Goal: Task Accomplishment & Management: Complete application form

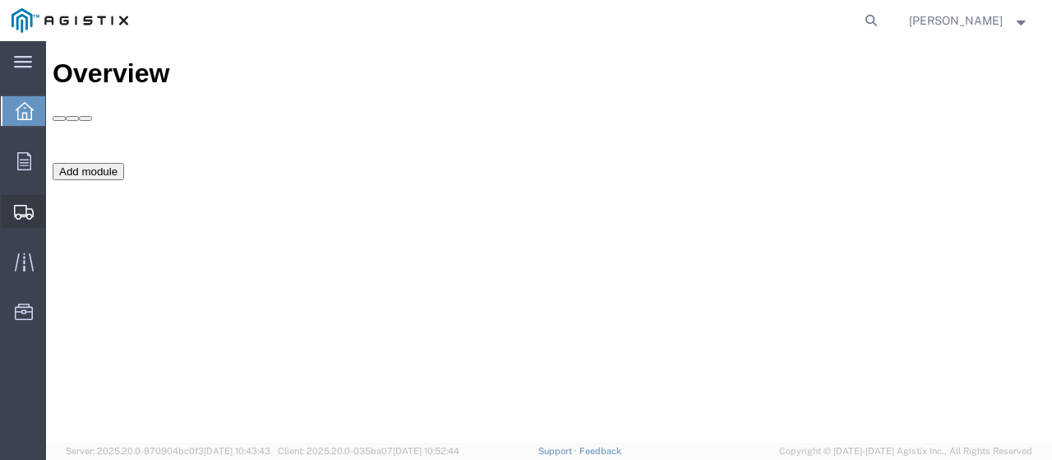
click at [57, 211] on span "Shipments" at bounding box center [51, 211] width 12 height 33
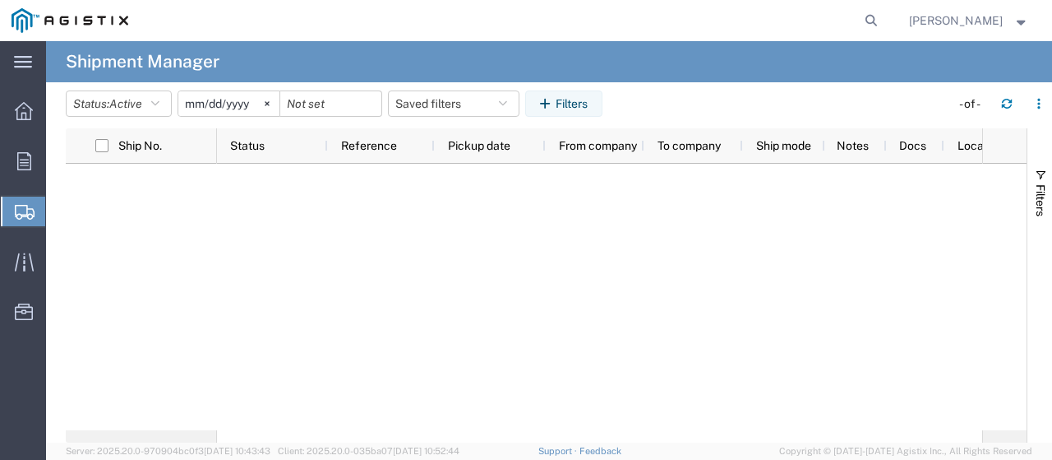
click at [0, 0] on span "Shipment Manager" at bounding box center [0, 0] width 0 height 0
click at [155, 141] on span "Ship No." at bounding box center [140, 145] width 44 height 13
click at [99, 142] on input "checkbox" at bounding box center [101, 145] width 13 height 13
click at [100, 146] on input "checkbox" at bounding box center [101, 145] width 13 height 13
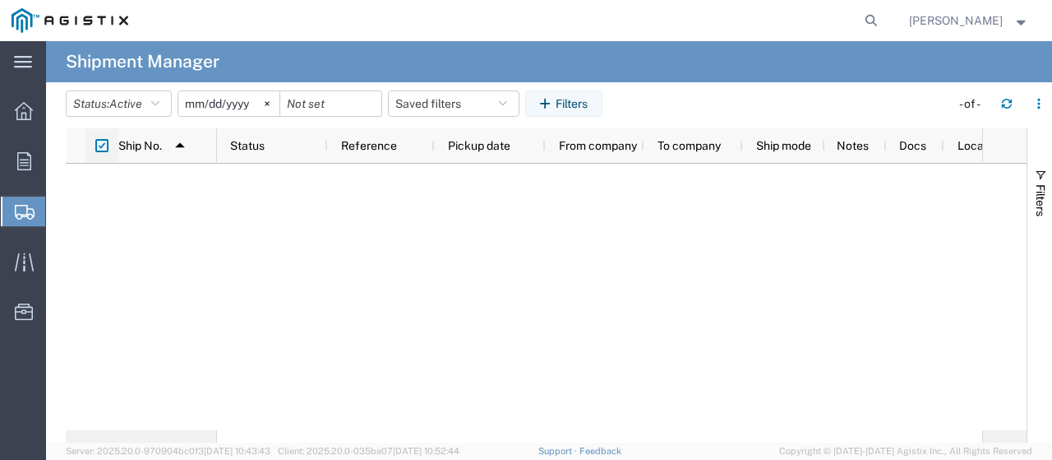
checkbox input "false"
click at [19, 109] on icon at bounding box center [24, 111] width 18 height 18
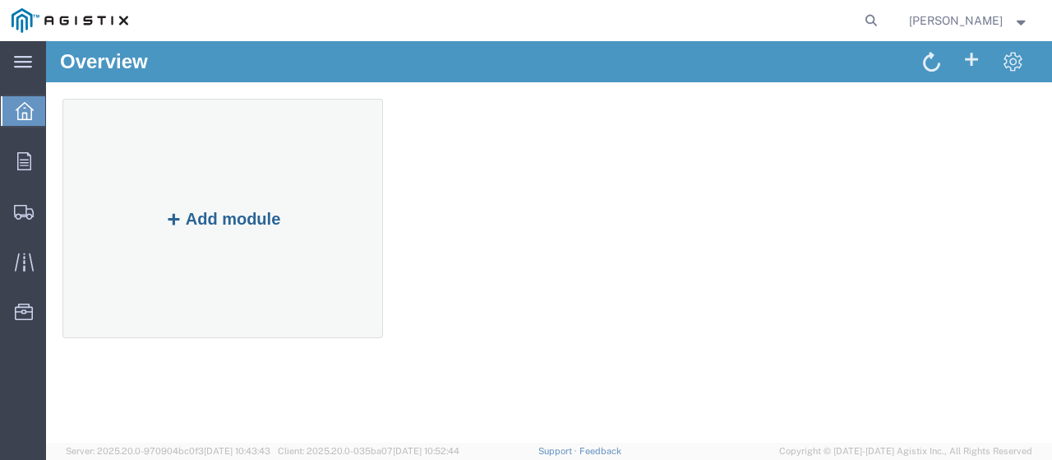
click at [286, 223] on button "Add module" at bounding box center [223, 219] width 126 height 18
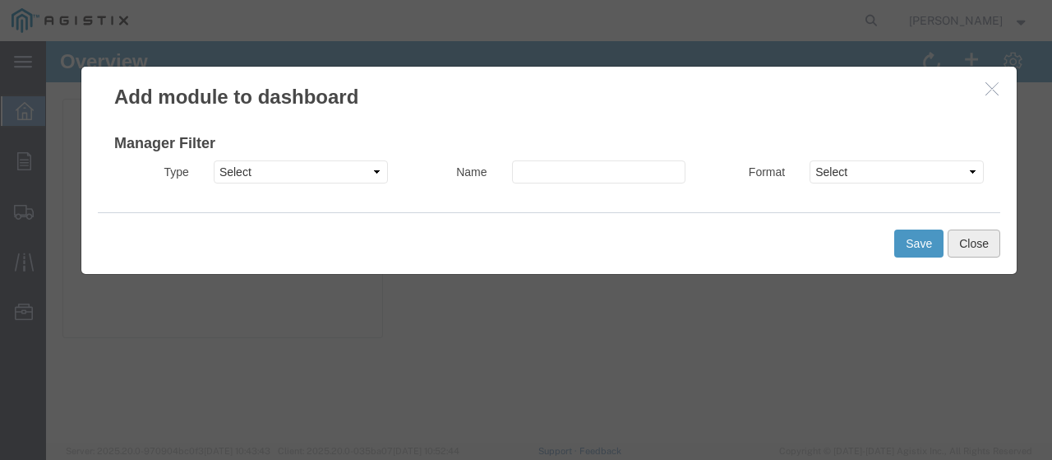
click at [979, 238] on button "Close" at bounding box center [974, 243] width 53 height 28
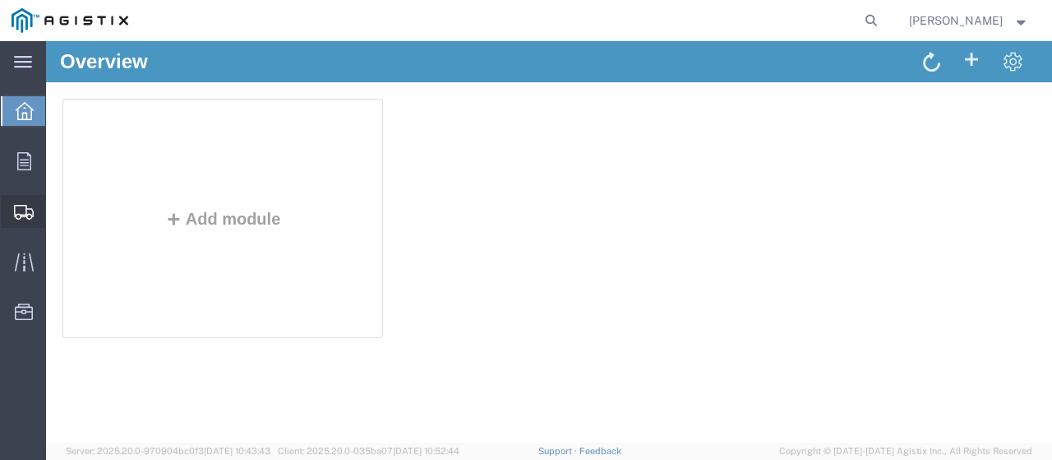
click at [57, 212] on span "Shipments" at bounding box center [51, 211] width 12 height 33
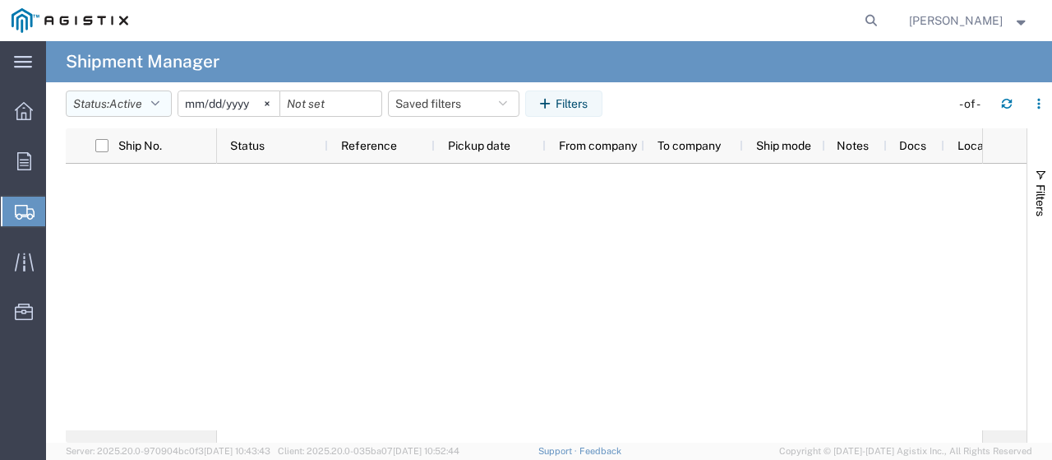
click at [159, 103] on icon "button" at bounding box center [155, 104] width 8 height 12
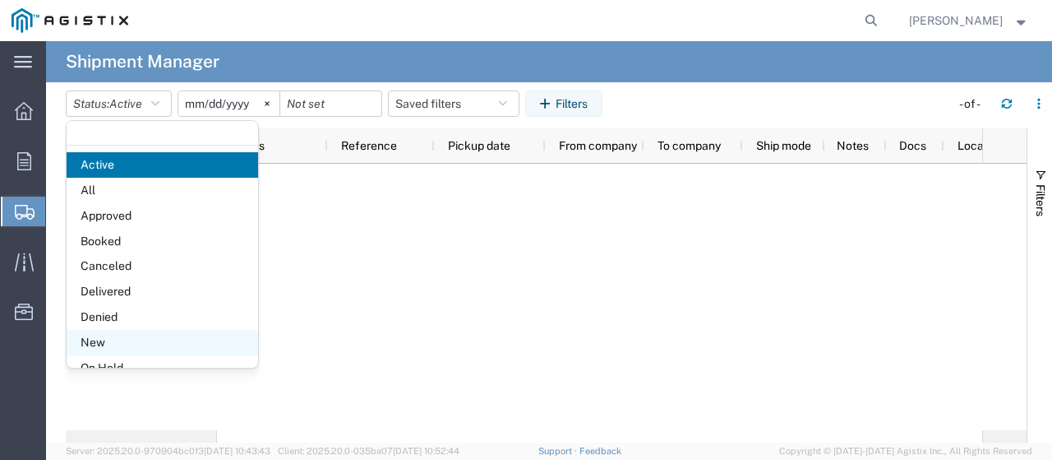
click at [81, 341] on span "New" at bounding box center [163, 342] width 192 height 25
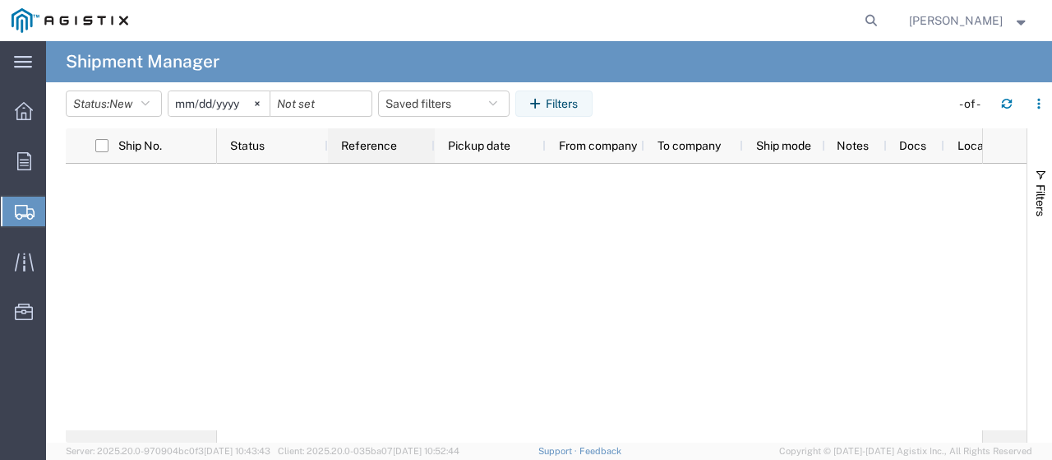
click at [375, 144] on span "Reference" at bounding box center [369, 145] width 56 height 13
click at [270, 142] on div "Status" at bounding box center [275, 145] width 91 height 26
click at [135, 154] on div "Ship No." at bounding box center [167, 145] width 99 height 26
click at [24, 59] on icon at bounding box center [23, 62] width 18 height 12
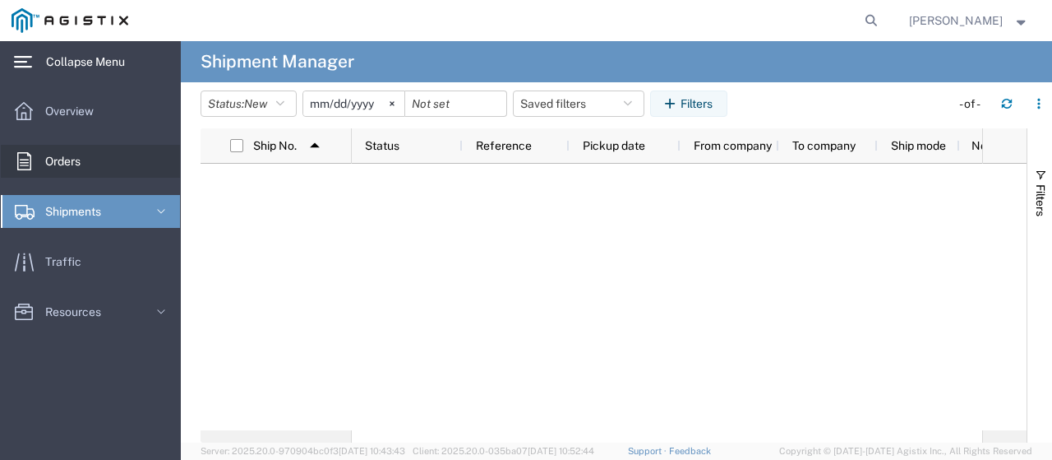
click at [58, 158] on span "Orders" at bounding box center [68, 161] width 47 height 33
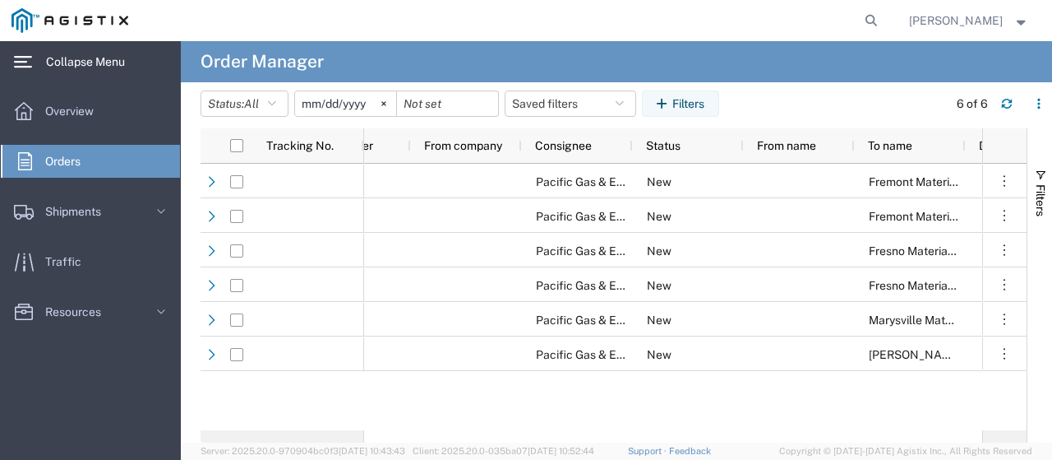
scroll to position [0, 400]
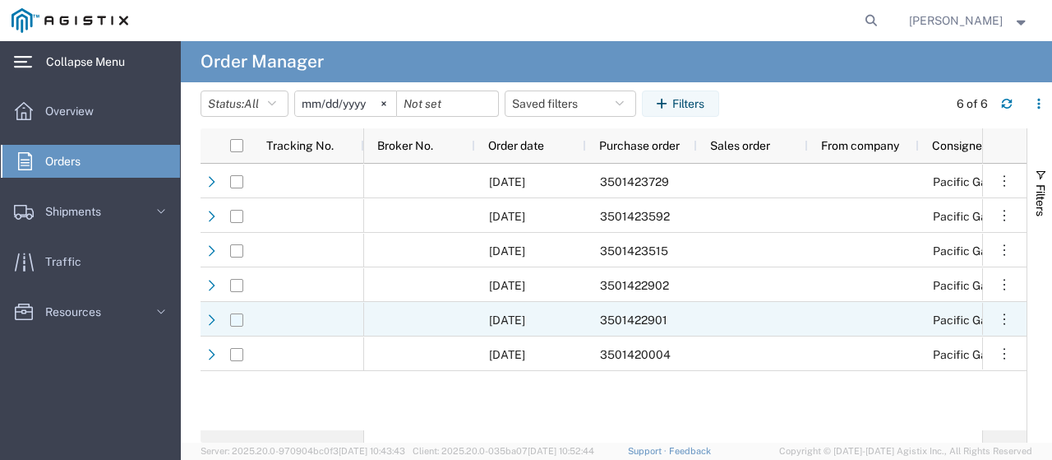
click at [234, 320] on input "Press Space to toggle row selection (unchecked)" at bounding box center [236, 319] width 13 height 13
checkbox input "true"
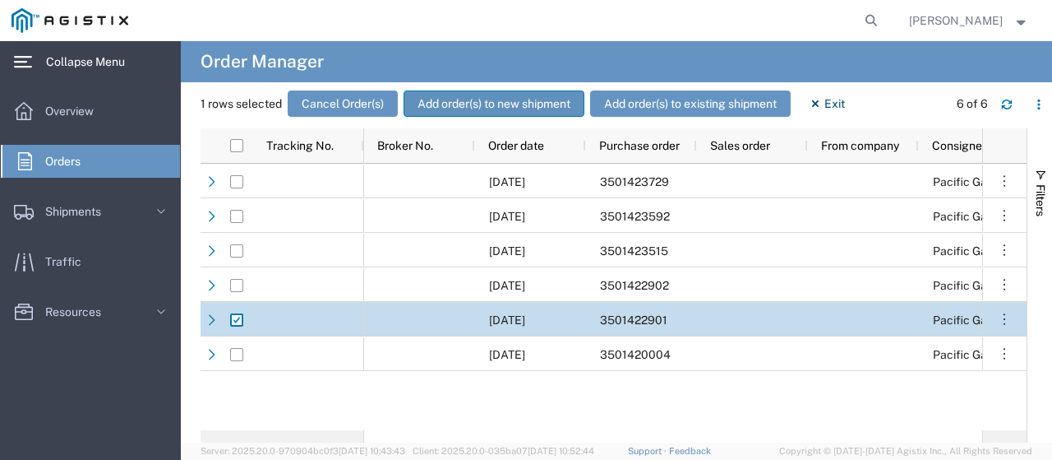
click at [534, 104] on button "Add order(s) to new shipment" at bounding box center [494, 103] width 181 height 26
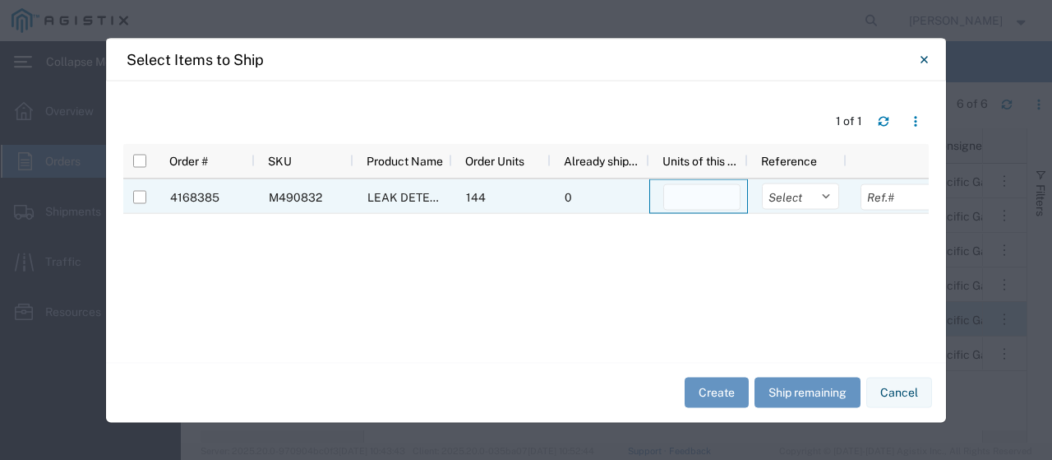
click at [697, 196] on input "number" at bounding box center [701, 196] width 77 height 26
type input "144"
click at [583, 199] on div "0" at bounding box center [600, 195] width 99 height 35
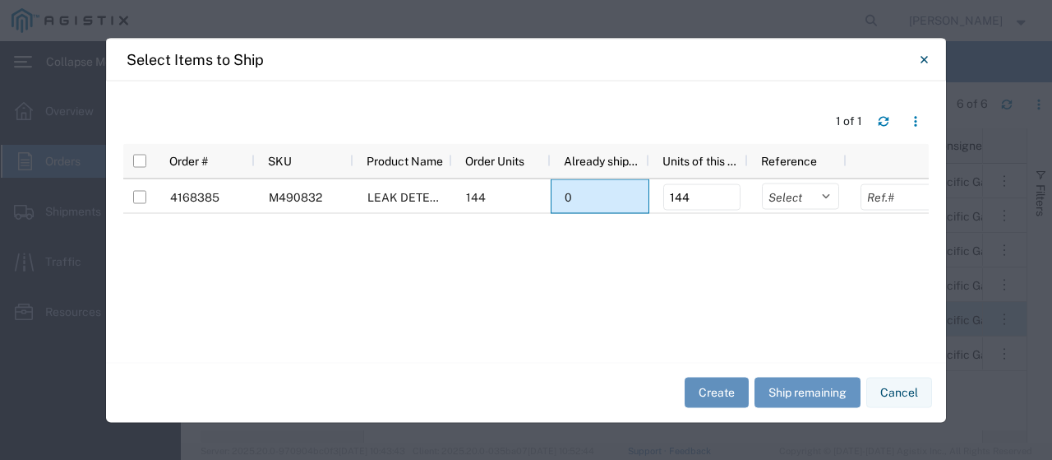
click at [715, 397] on button "Create" at bounding box center [717, 392] width 64 height 30
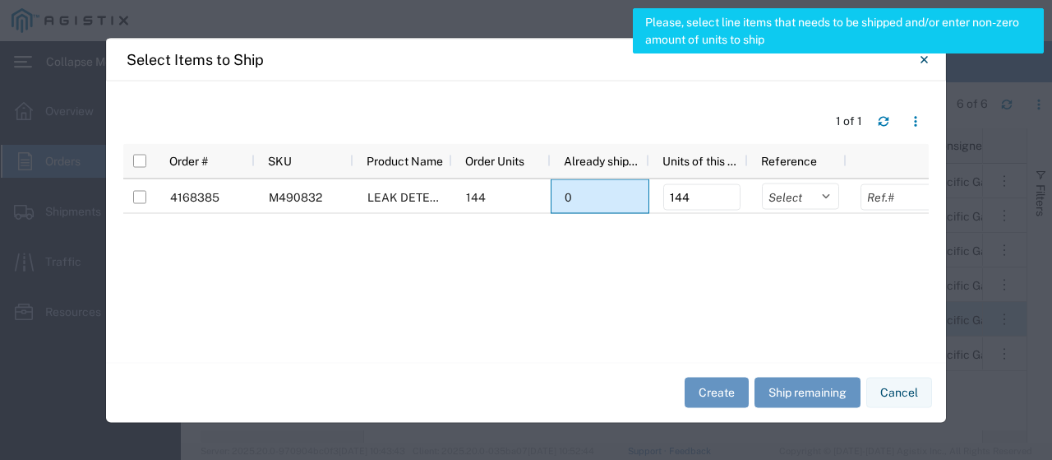
click at [706, 281] on div "4168385 M490832 LEAK DETECTION ES1 COMPOUND 144 0 144 Select Purchase Order Del…" at bounding box center [526, 255] width 806 height 154
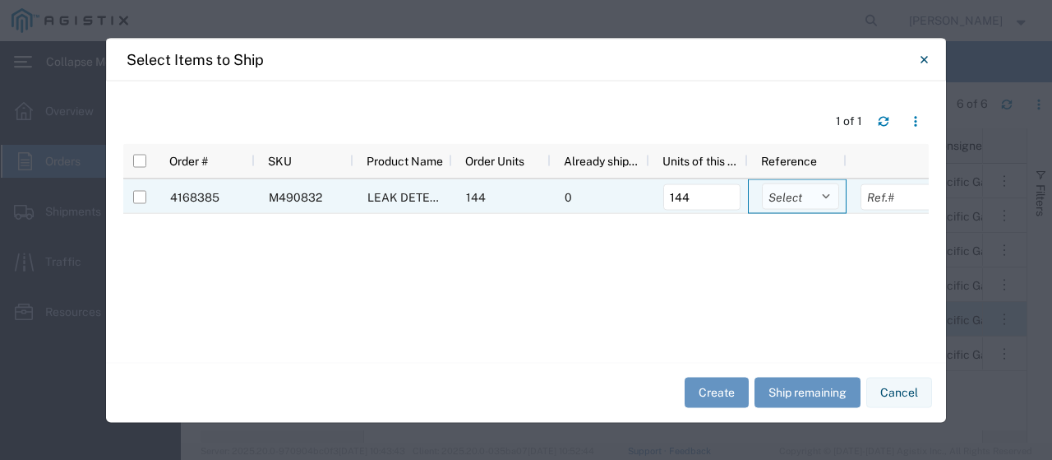
click at [824, 196] on select "Select Purchase Order Delivery Number" at bounding box center [800, 196] width 77 height 26
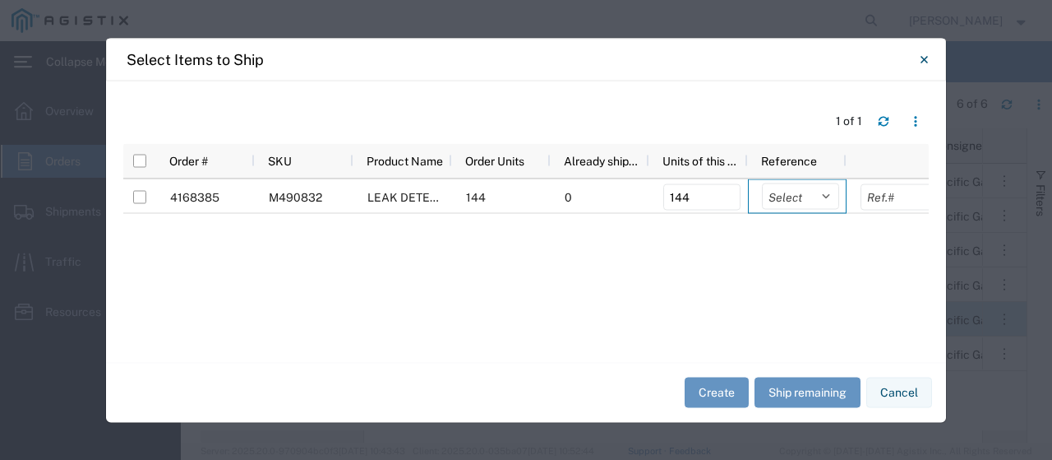
select select "PURCHORD"
click at [762, 183] on select "Select Purchase Order Delivery Number" at bounding box center [800, 196] width 77 height 26
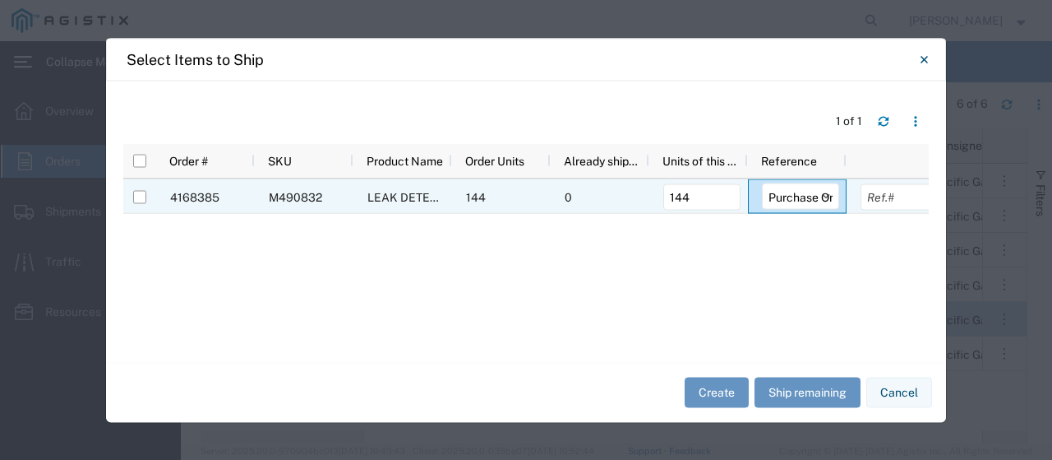
drag, startPoint x: 141, startPoint y: 198, endPoint x: 141, endPoint y: 215, distance: 16.5
click at [141, 199] on input "Press Space to toggle row selection (unchecked)" at bounding box center [139, 196] width 13 height 13
checkbox input "true"
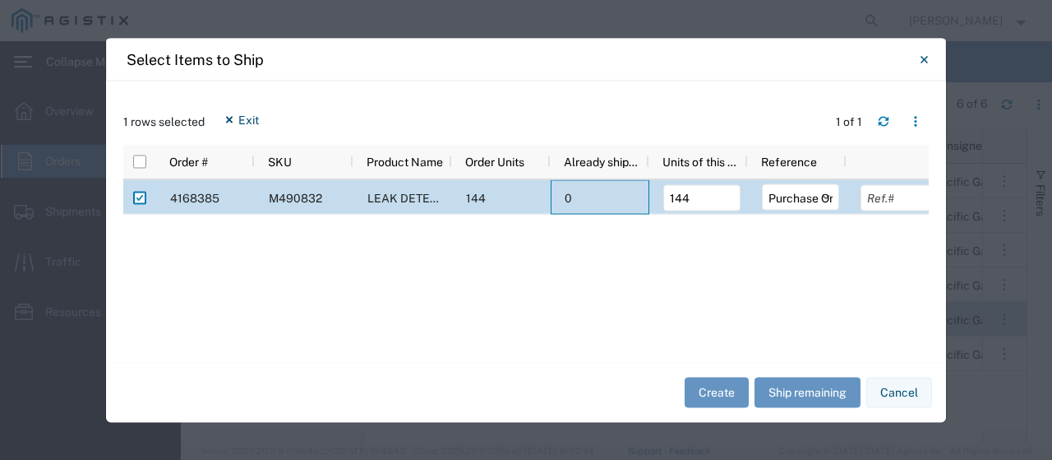
click at [576, 201] on div "0" at bounding box center [600, 196] width 99 height 35
click at [737, 399] on button "Create" at bounding box center [717, 392] width 64 height 30
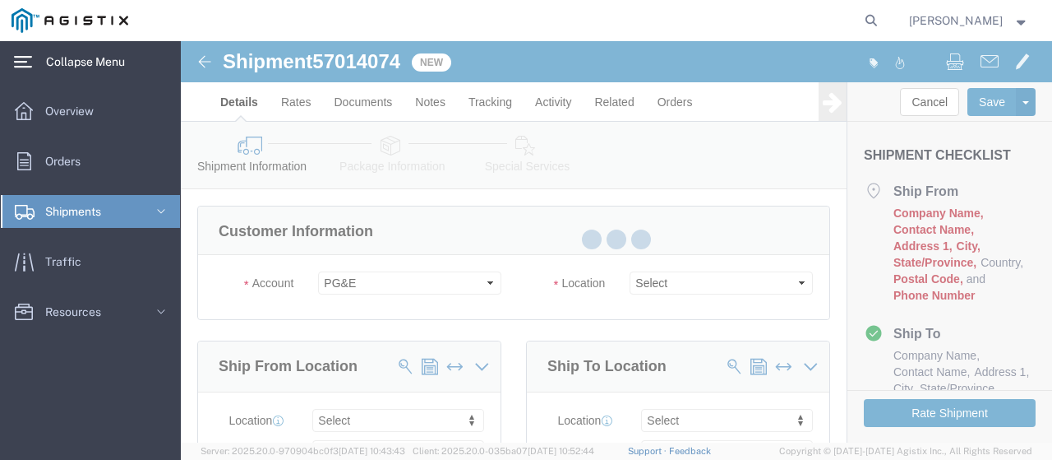
select select
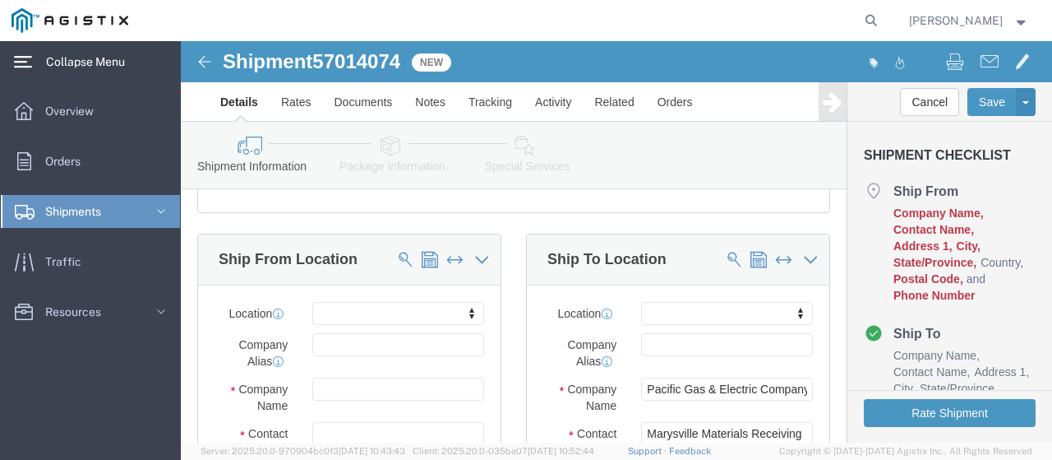
scroll to position [82, 0]
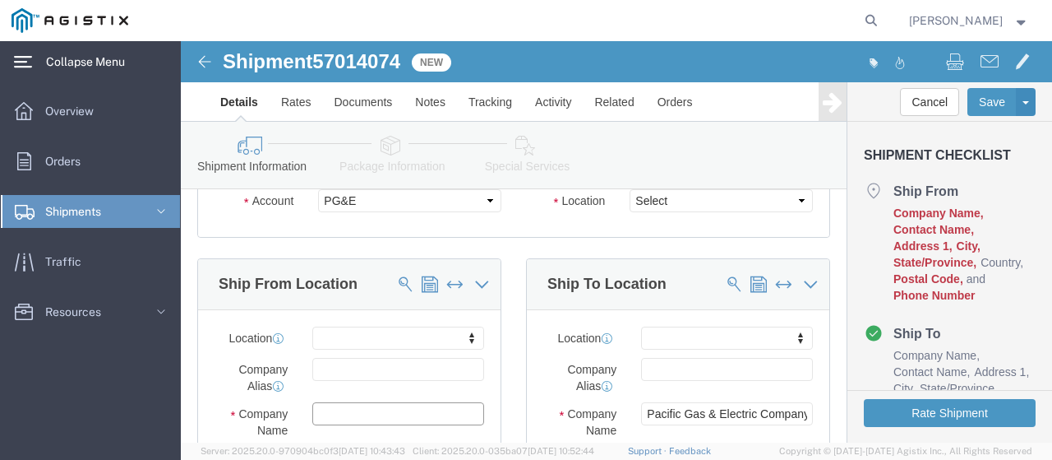
click input "text"
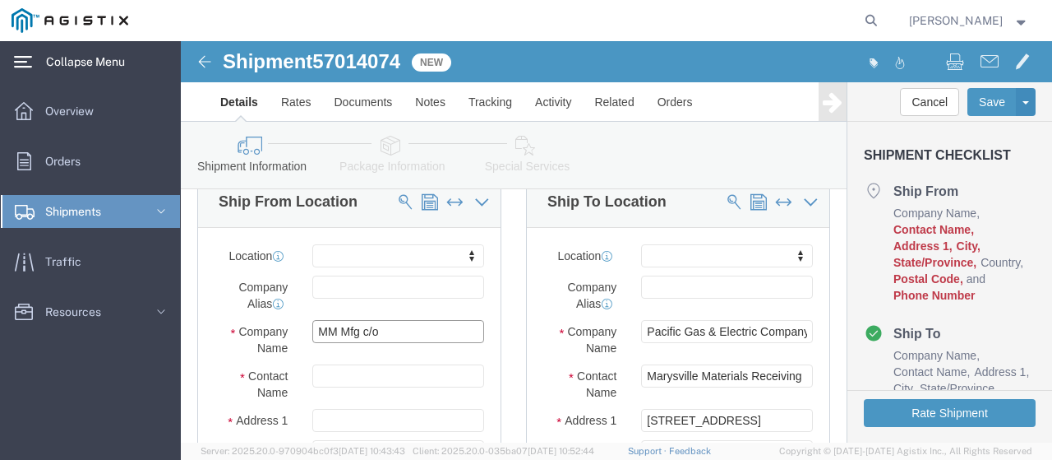
scroll to position [247, 0]
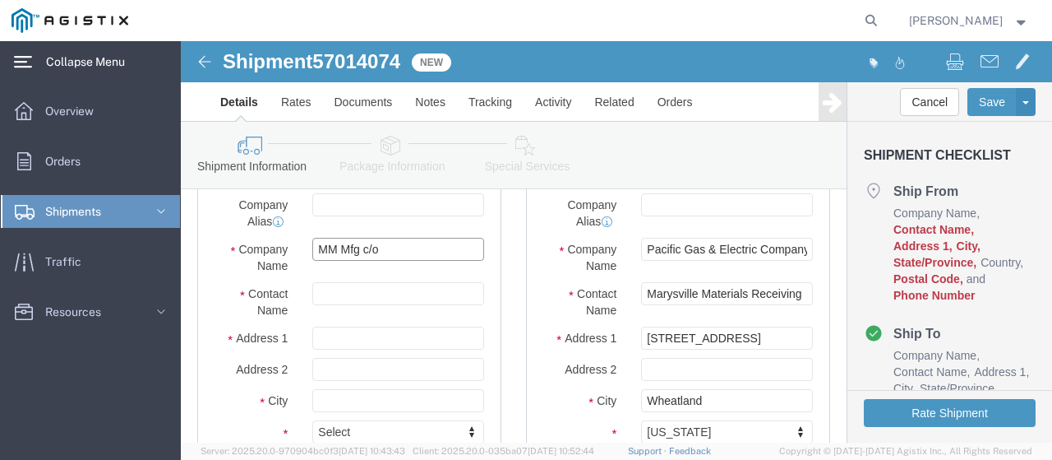
type input "MM Mfg c/o"
click input "text"
type input "[PERSON_NAME]"
click input "text"
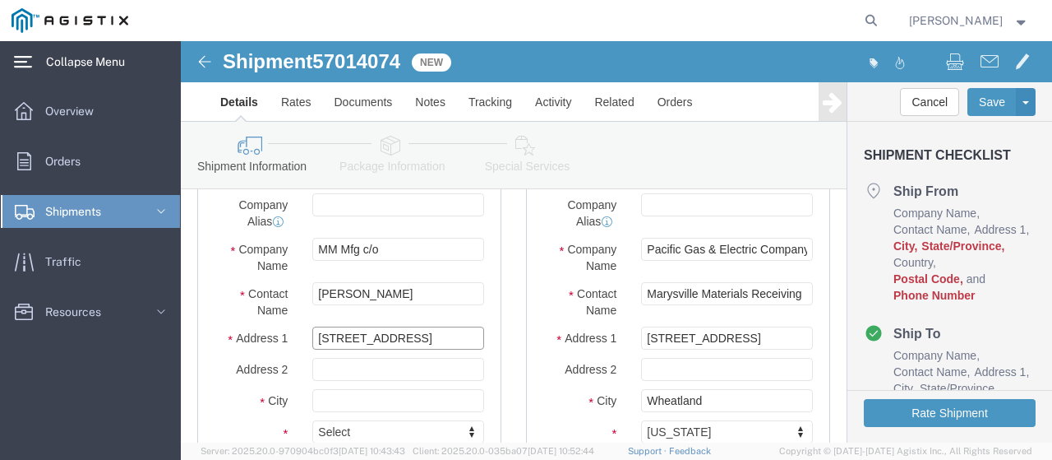
type input "[STREET_ADDRESS]"
click input "text"
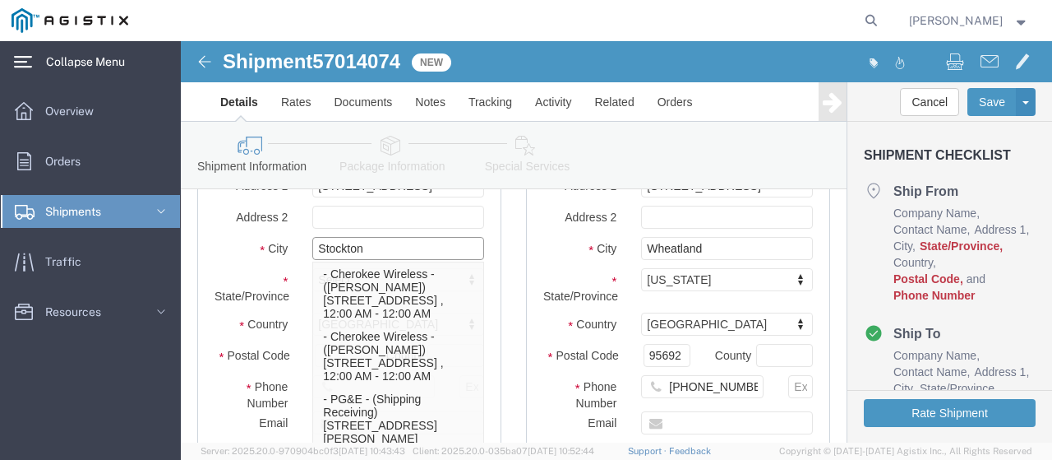
scroll to position [411, 0]
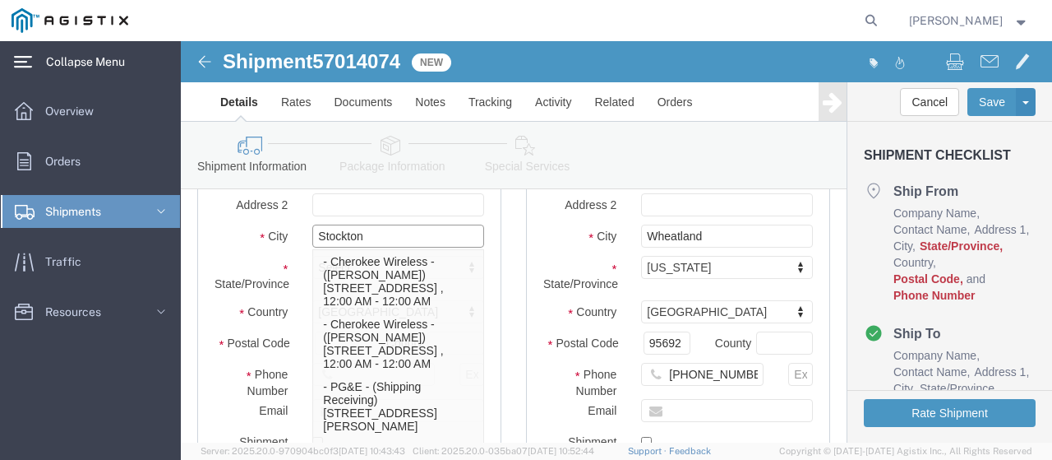
type input "Stockton"
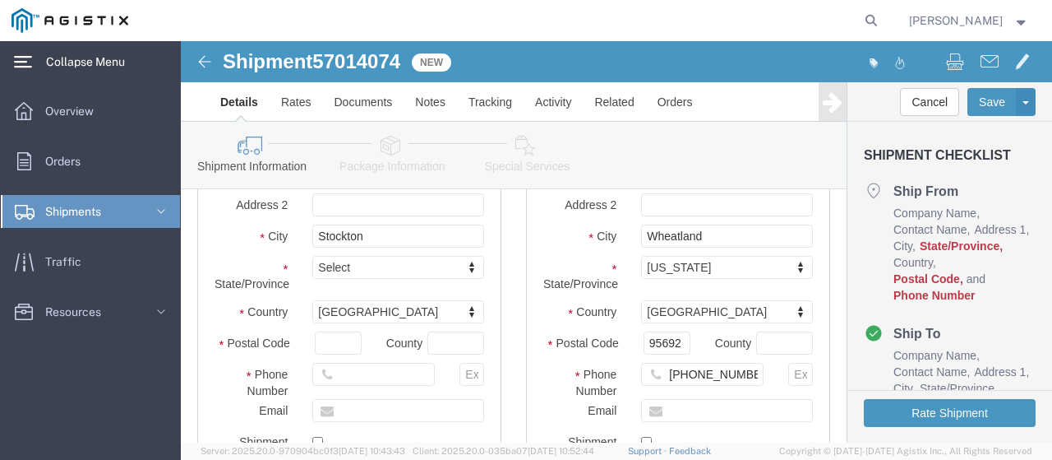
click label "State/Province"
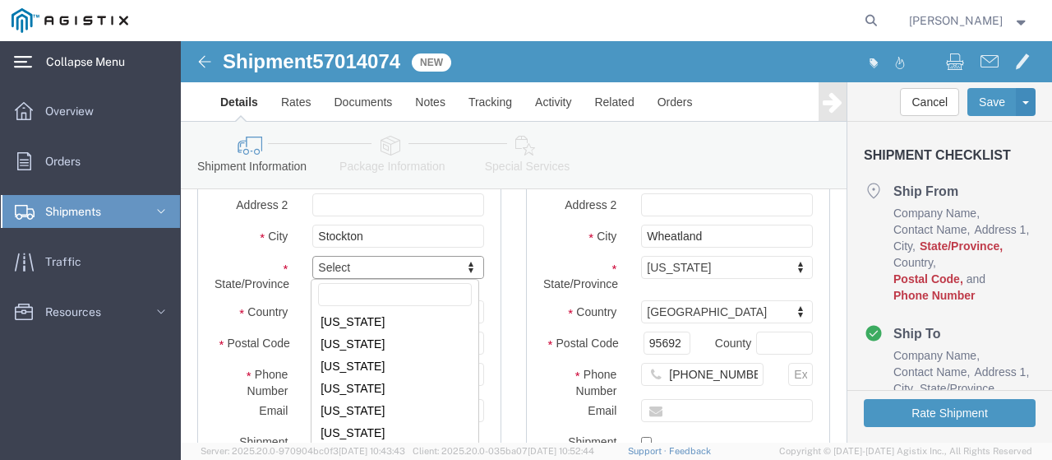
scroll to position [164, 0]
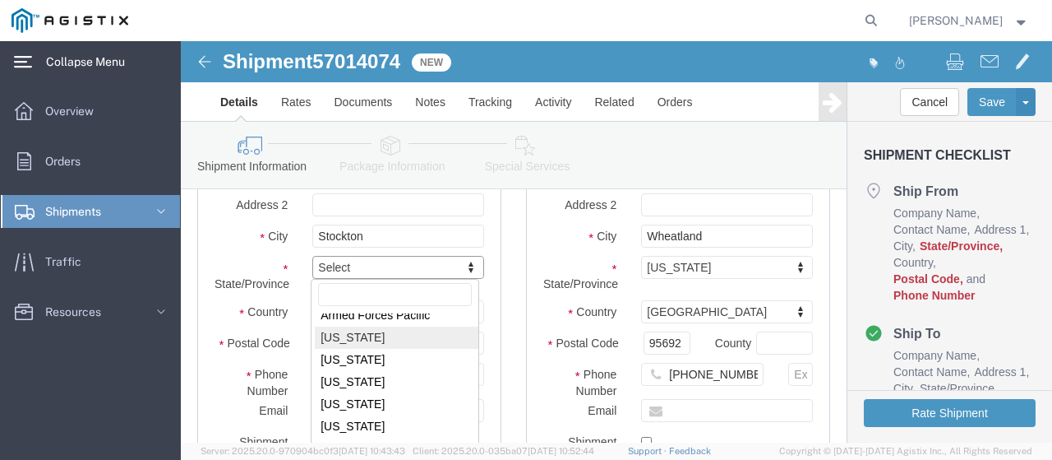
drag, startPoint x: 191, startPoint y: 289, endPoint x: 174, endPoint y: 294, distance: 16.9
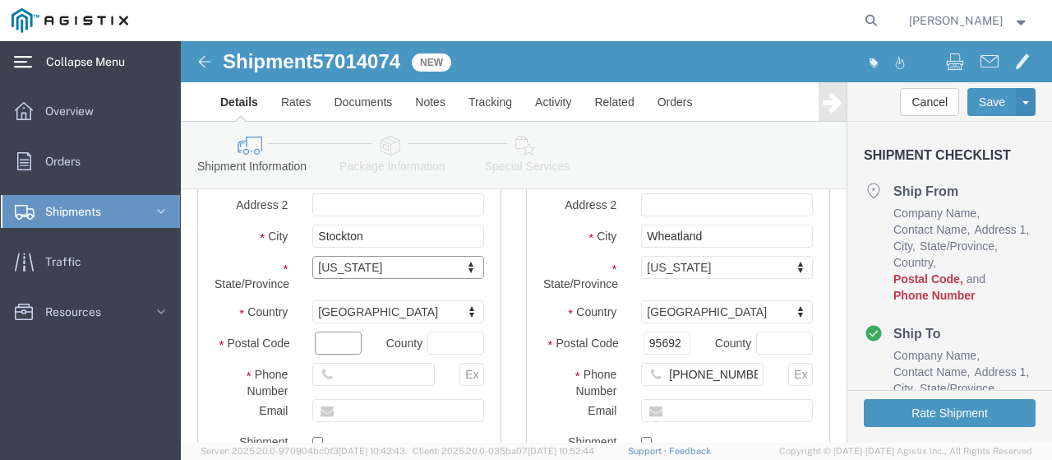
click input "text"
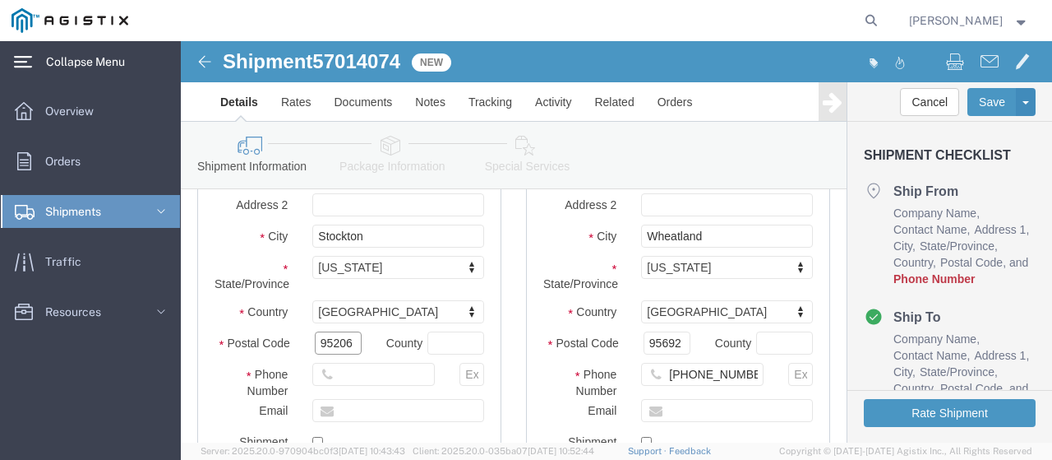
type input "95206"
click input "text"
click input "209-9834000"
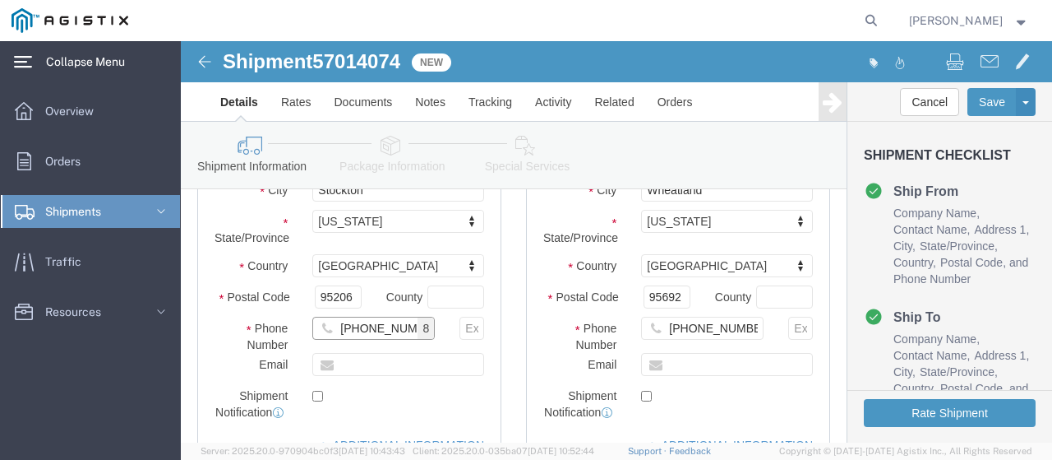
scroll to position [493, 0]
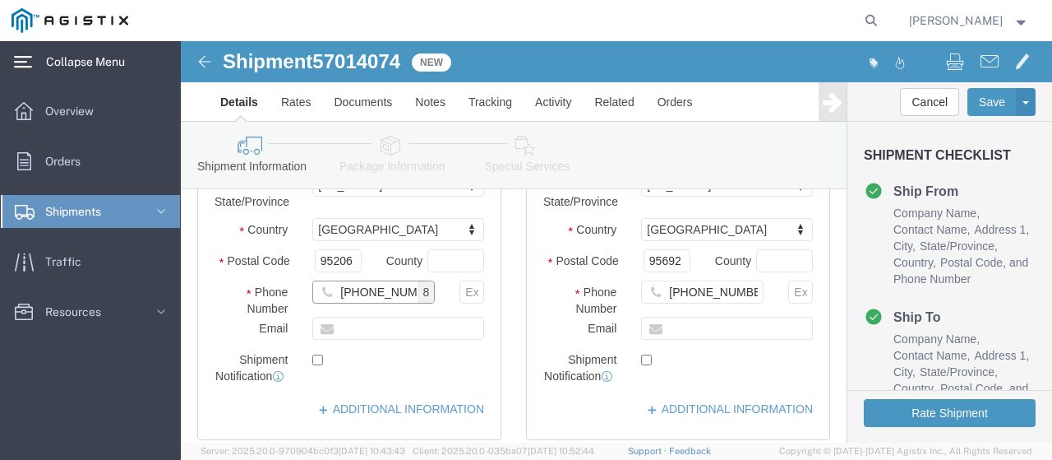
type input "[PHONE_NUMBER]"
click input "text"
type input "[EMAIL_ADDRESS][DOMAIN_NAME]"
click label
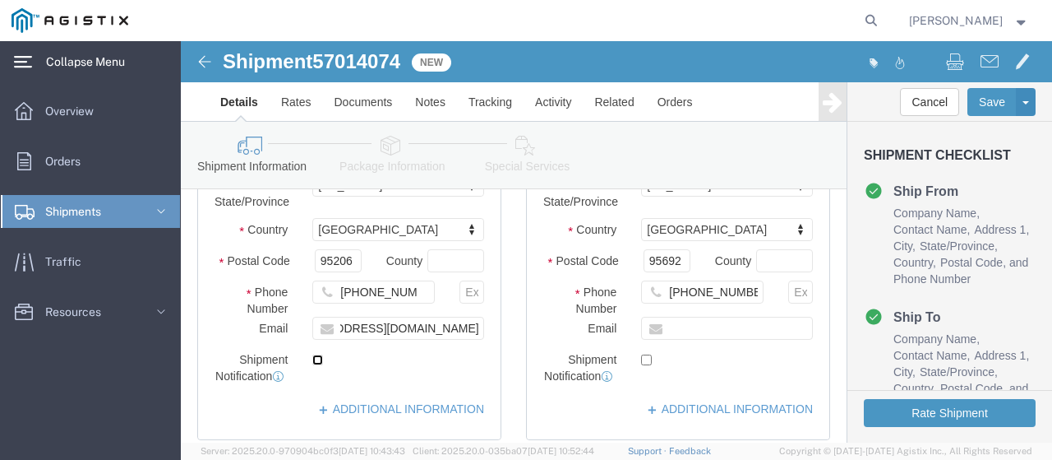
click input "checkbox"
checkbox input "true"
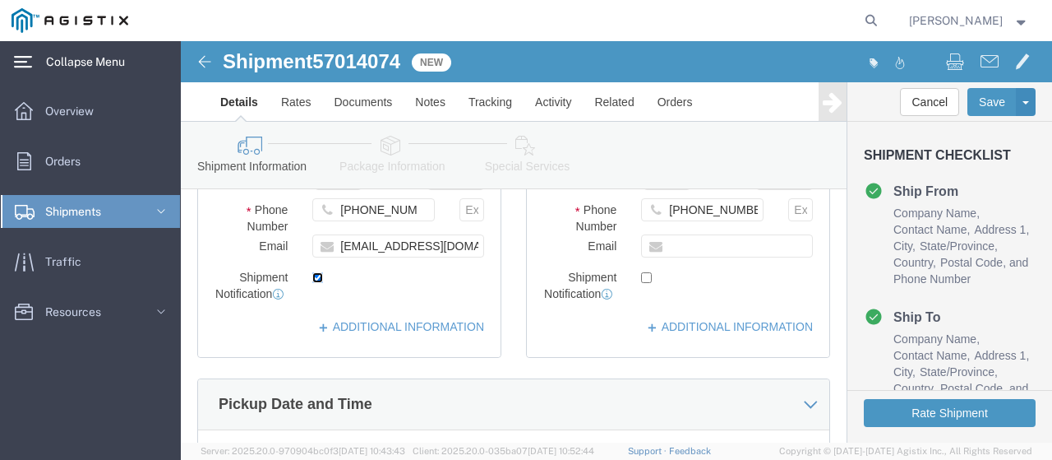
scroll to position [658, 0]
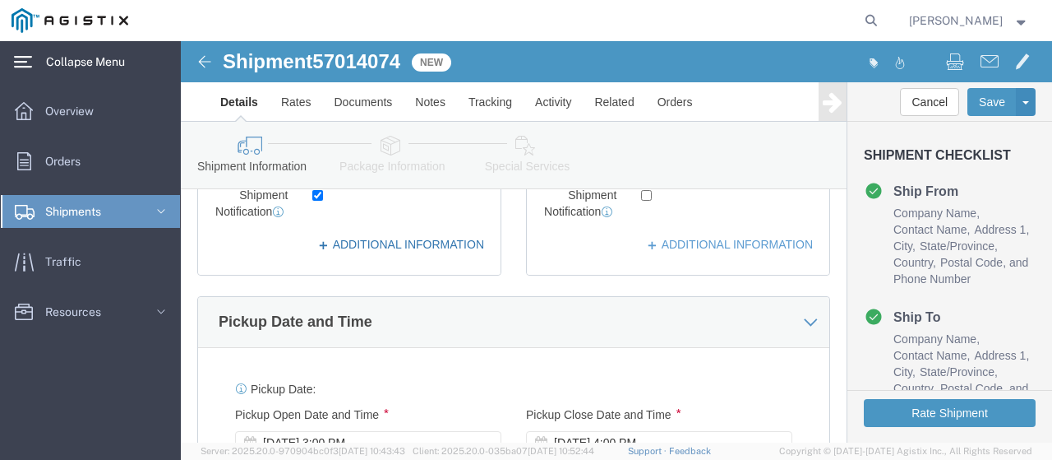
click link "ADDITIONAL INFORMATION"
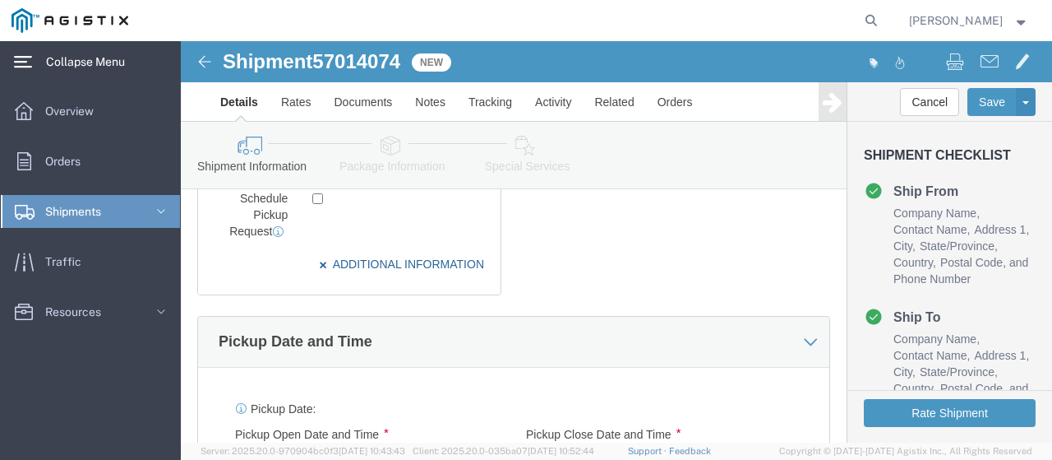
scroll to position [822, 0]
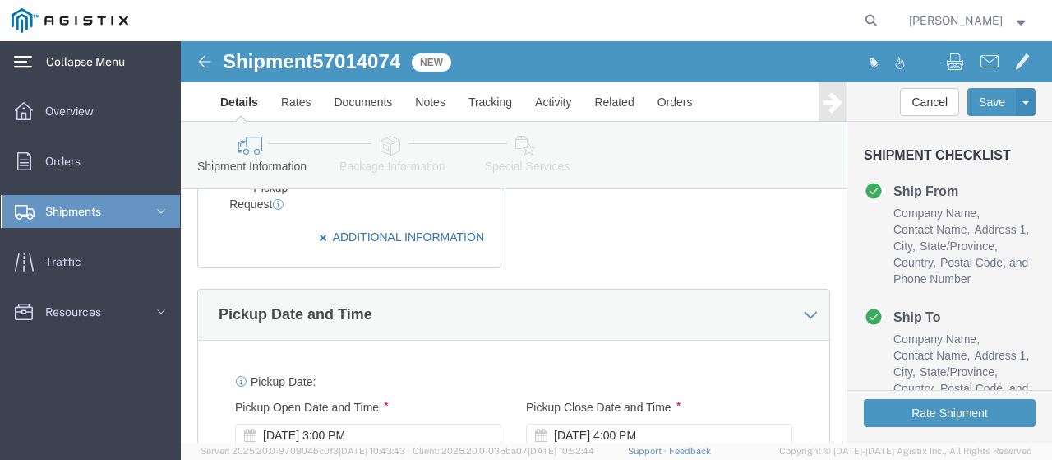
click link "ADDITIONAL INFORMATION"
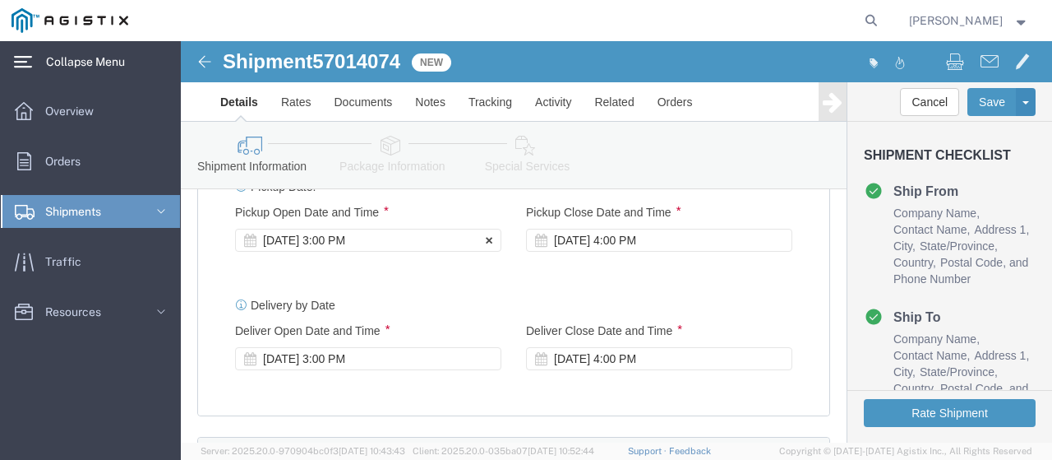
scroll to position [852, 0]
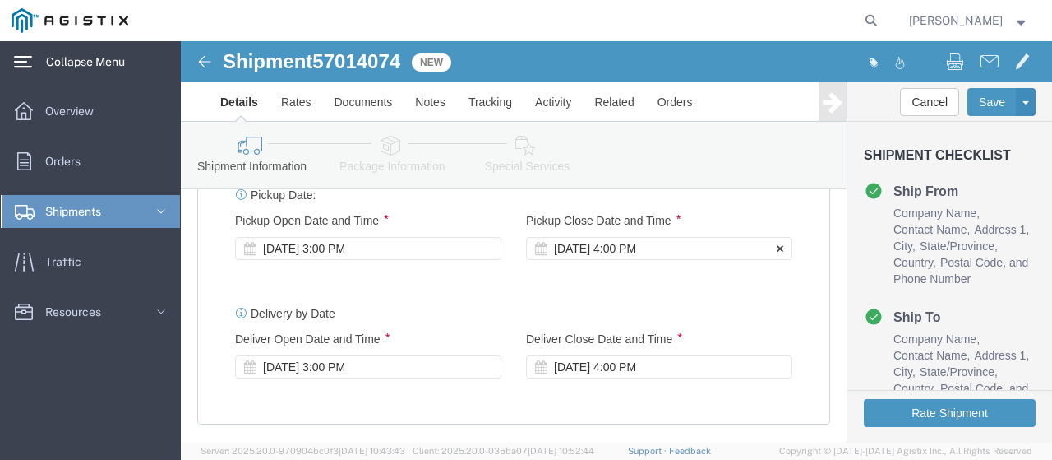
click div "[DATE] 4:00 PM"
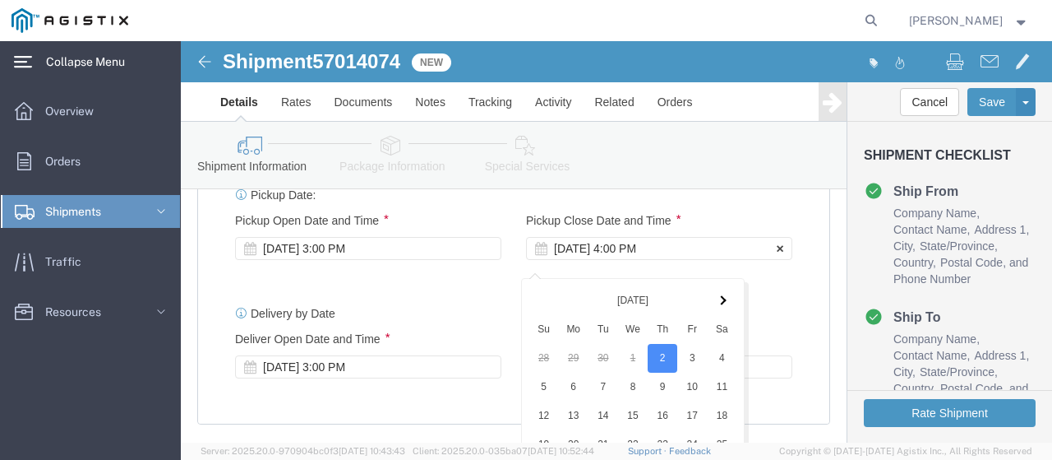
scroll to position [1169, 0]
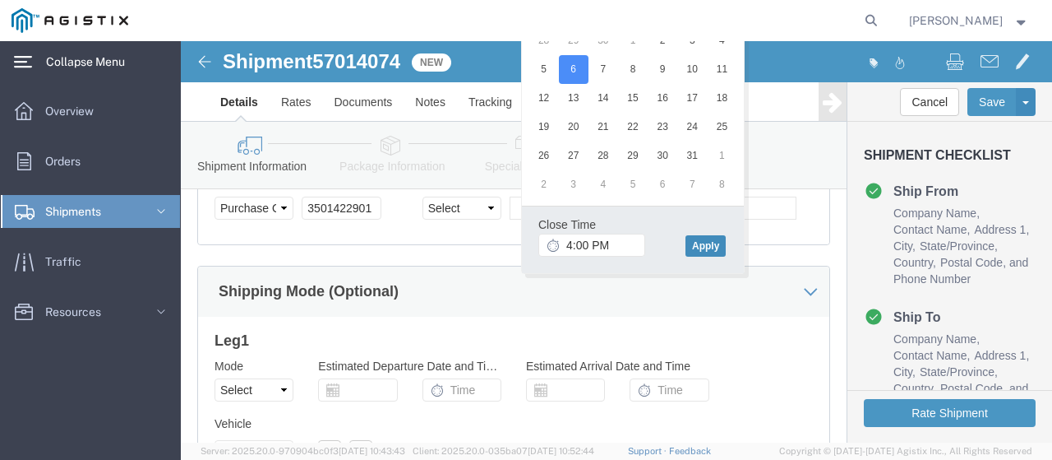
click button "Apply"
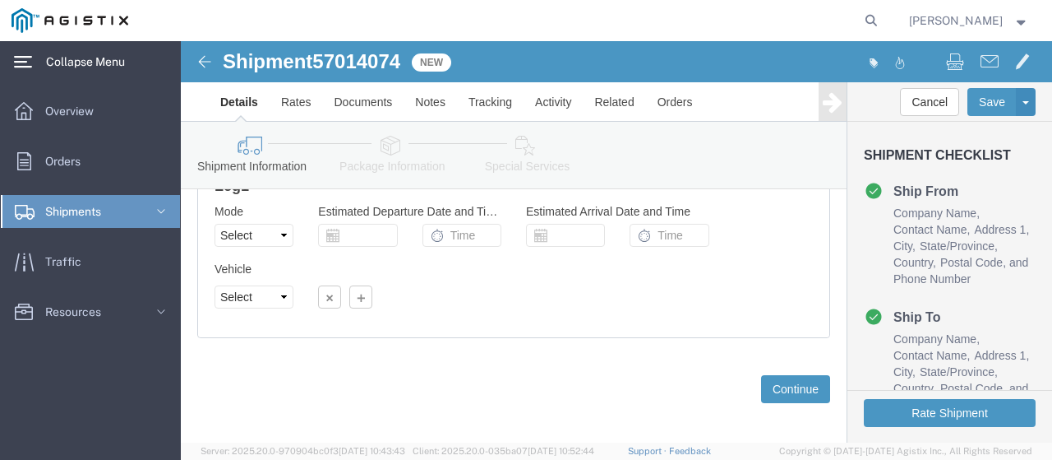
scroll to position [1334, 0]
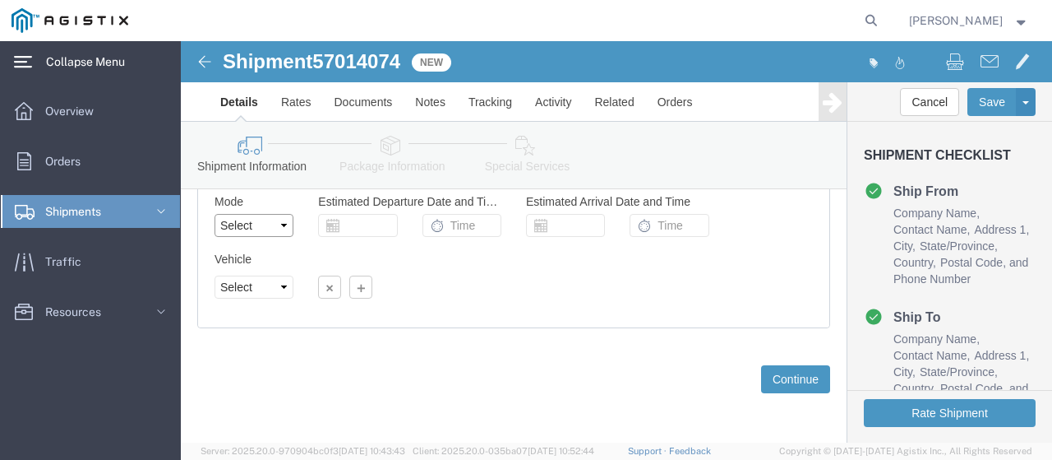
click select "Select Air Less than Truckload Multi-Leg Ocean Freight Rail Small Parcel Truckl…"
select select "LTL"
click select "Select Air Less than Truckload Multi-Leg Ocean Freight Rail Small Parcel Truckl…"
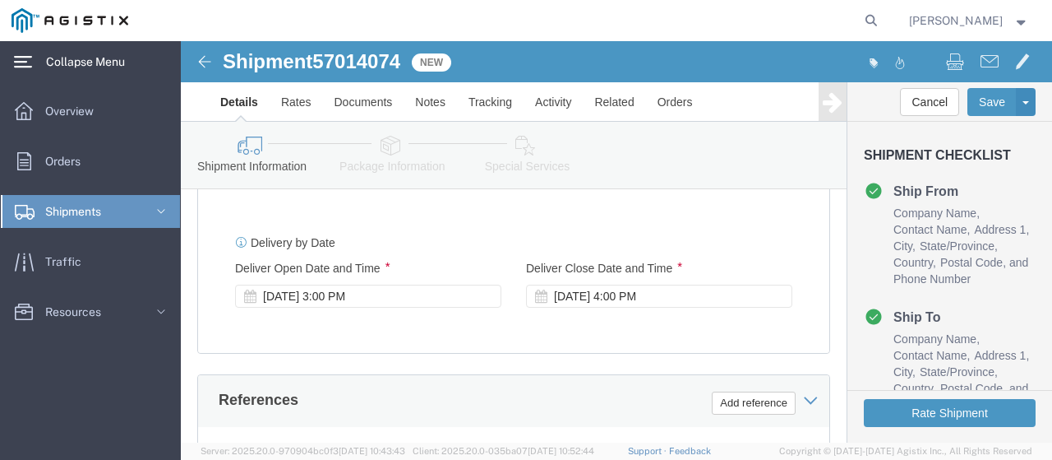
scroll to position [840, 0]
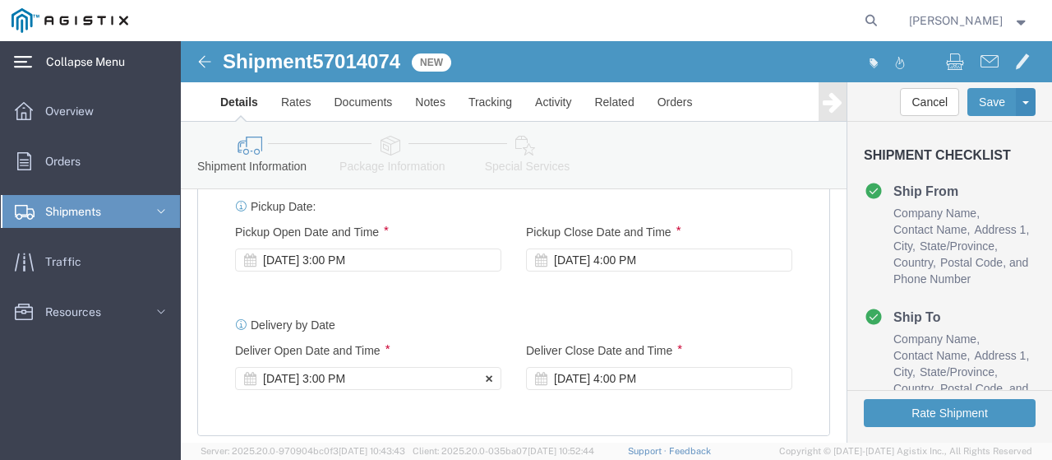
click icon
click div "[DATE] 3:00 PM"
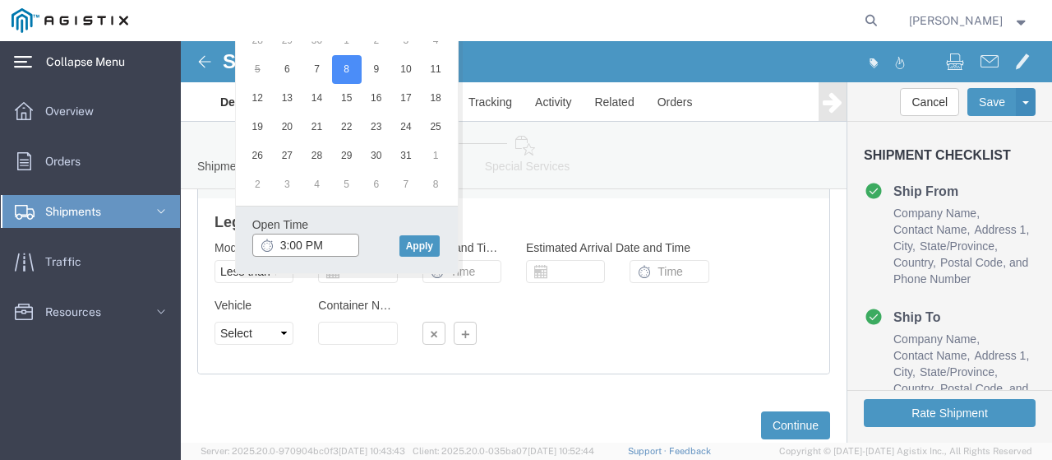
click input "3:00 PM"
drag, startPoint x: 146, startPoint y: 198, endPoint x: 123, endPoint y: 201, distance: 22.4
click input "8:00 PM"
click input "8:AM"
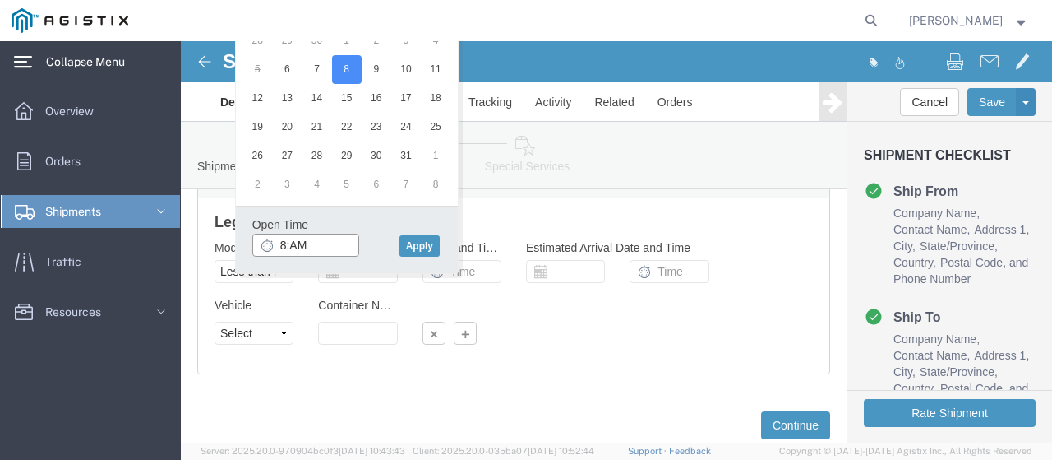
click input "8:AM"
drag, startPoint x: 130, startPoint y: 200, endPoint x: 109, endPoint y: 200, distance: 21.4
click input "8:AM"
type input "00AM:AM"
drag, startPoint x: 159, startPoint y: 201, endPoint x: 47, endPoint y: 210, distance: 112.2
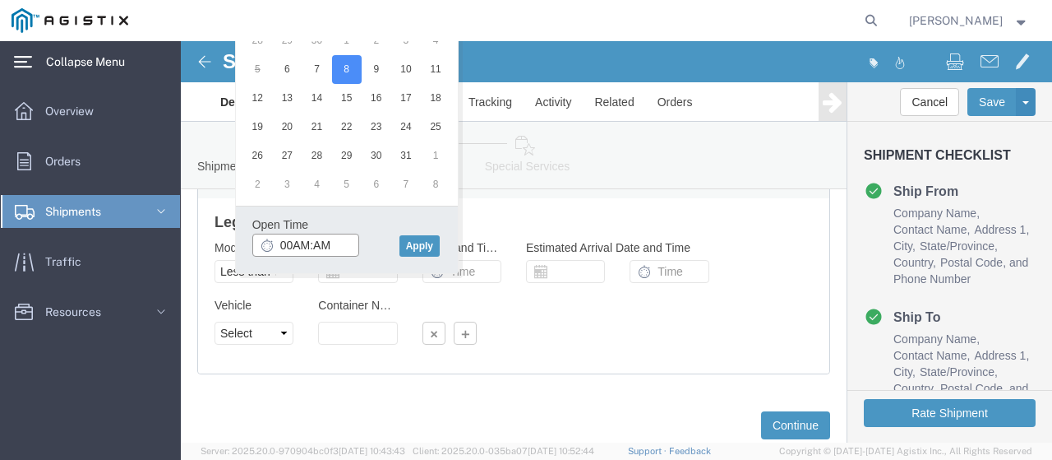
click body "Shipment 57014074 New Details Rates Documents Notes Tracking Activity Related O…"
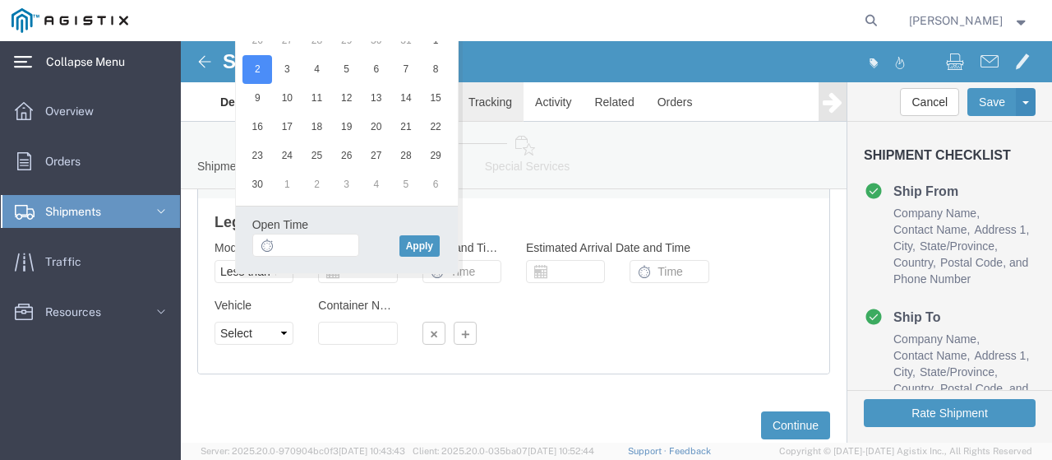
scroll to position [1347, 0]
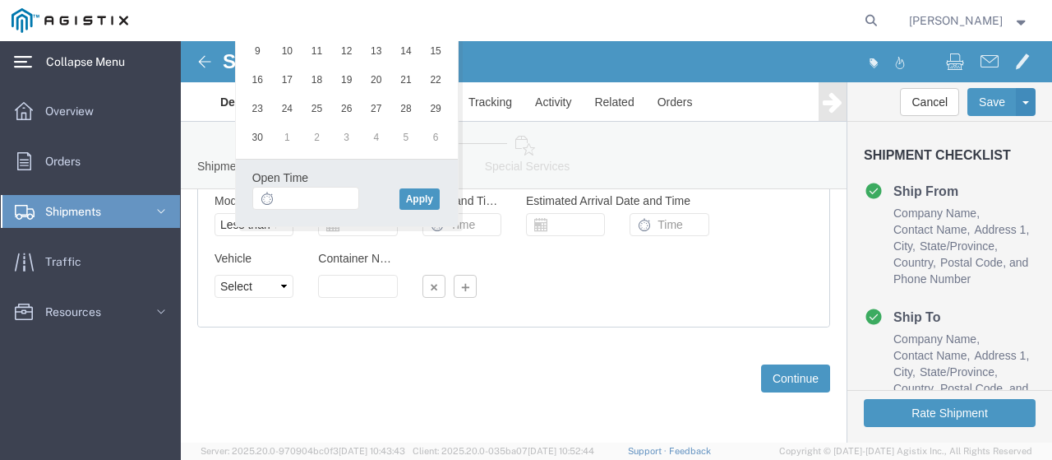
click icon
click div "Shipment Information Package Information Special Services"
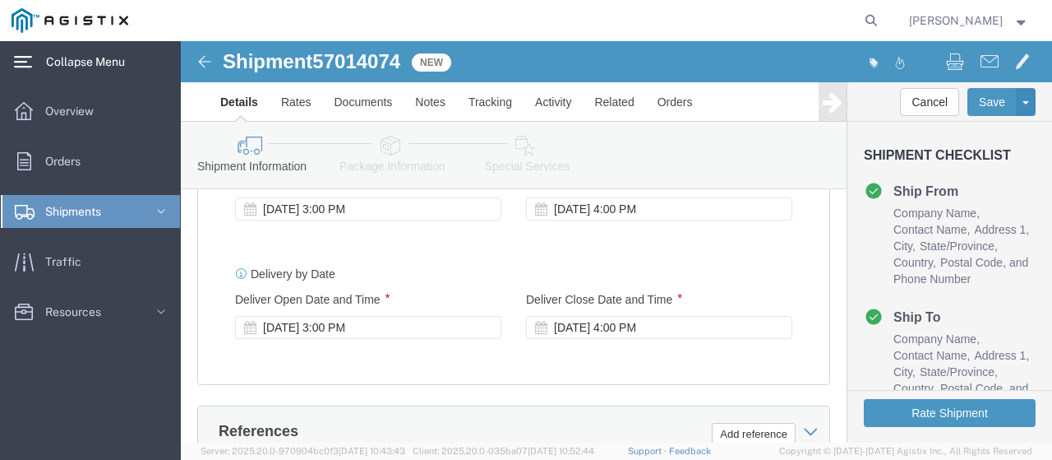
scroll to position [853, 0]
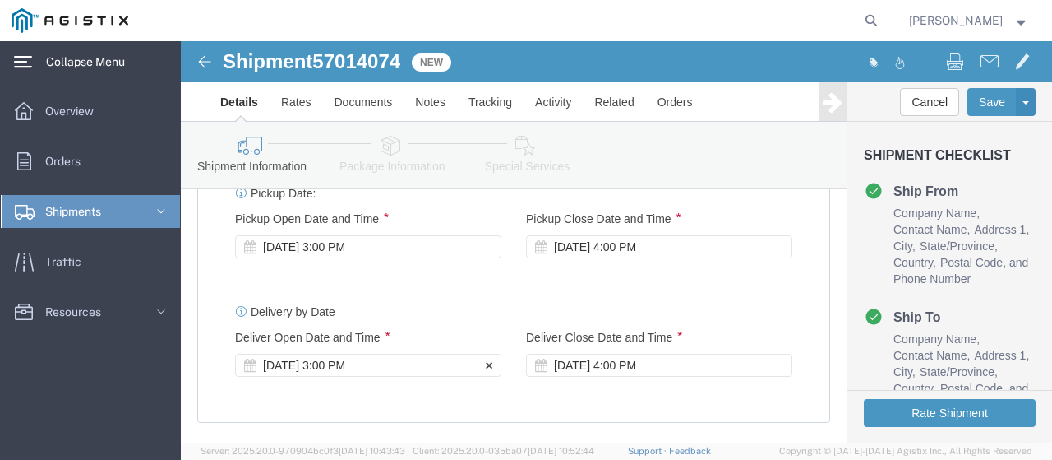
click div "[DATE] 3:00 PM"
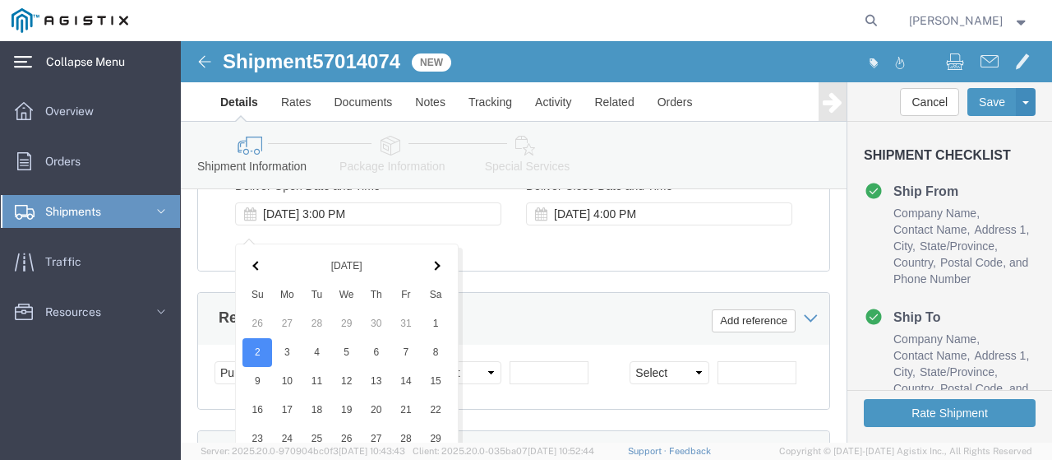
scroll to position [1041, 0]
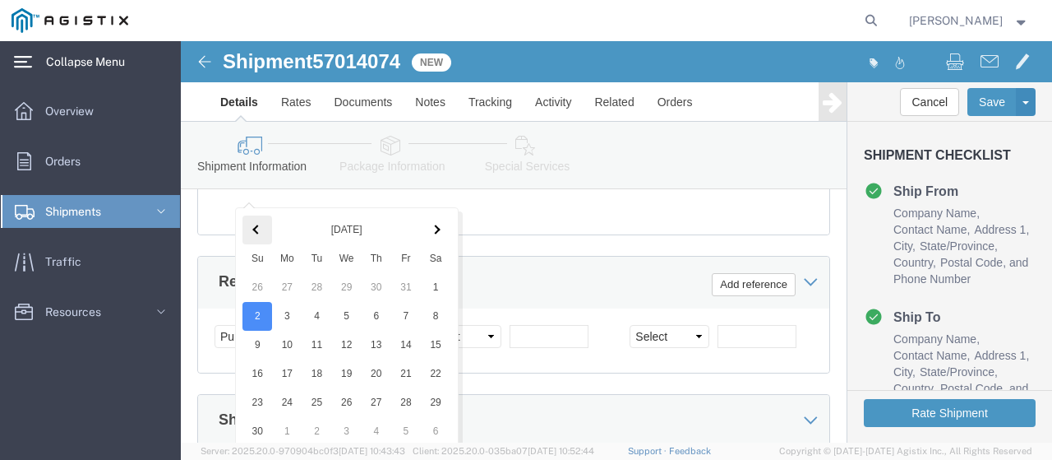
click span
click input "text"
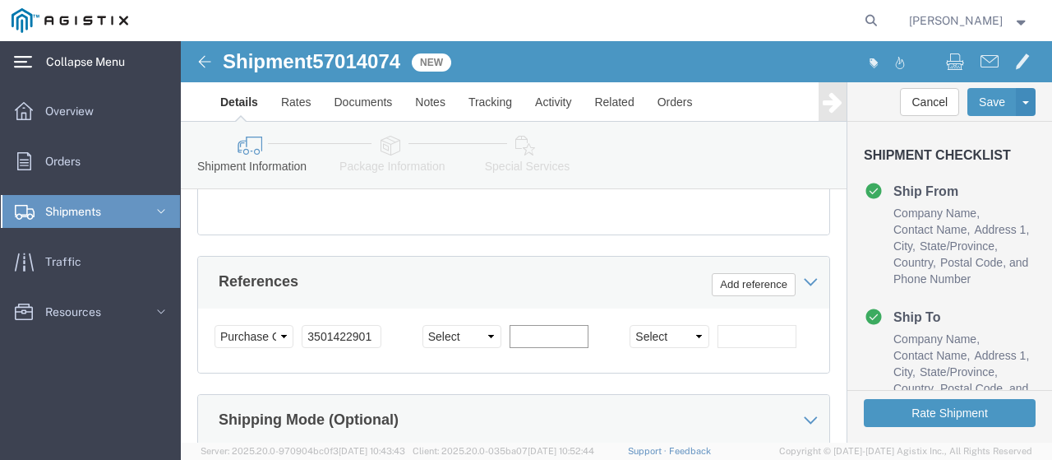
scroll to position [876, 0]
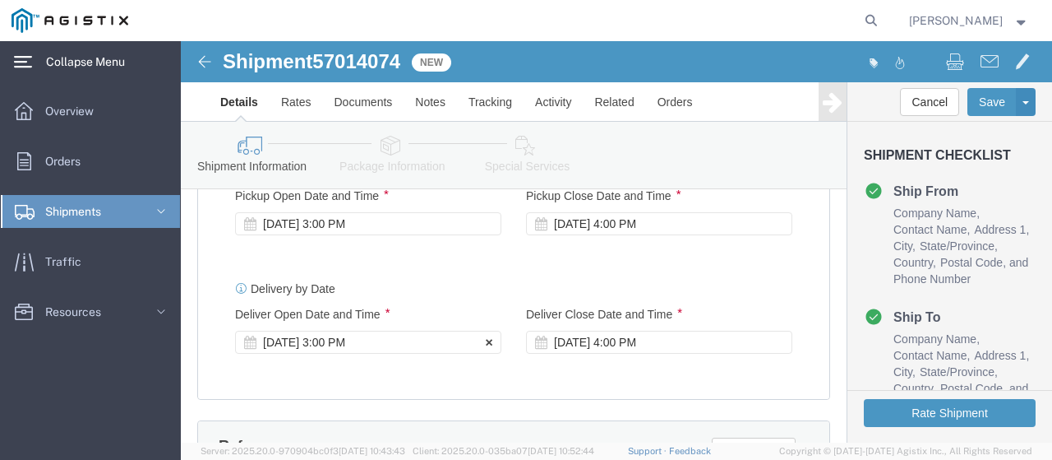
click div "[DATE] 3:00 PM"
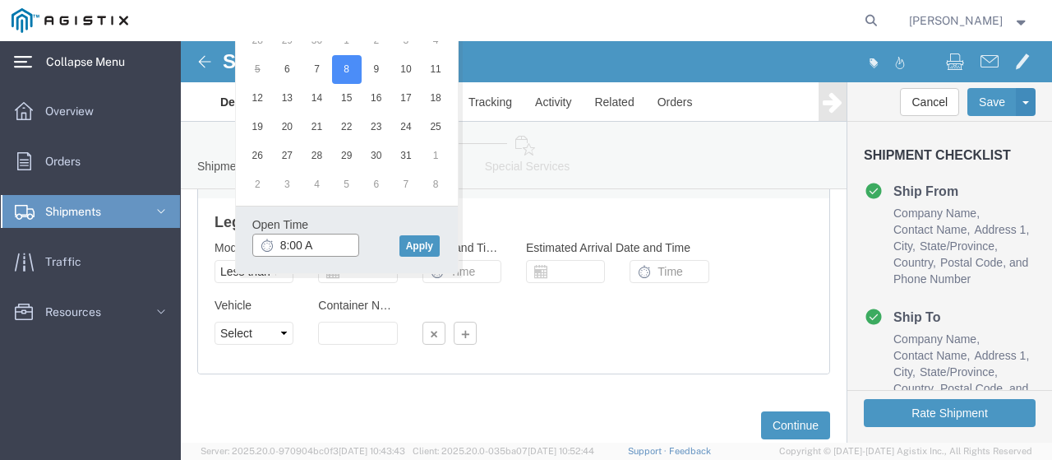
type input "8:00 AM"
click button "Apply"
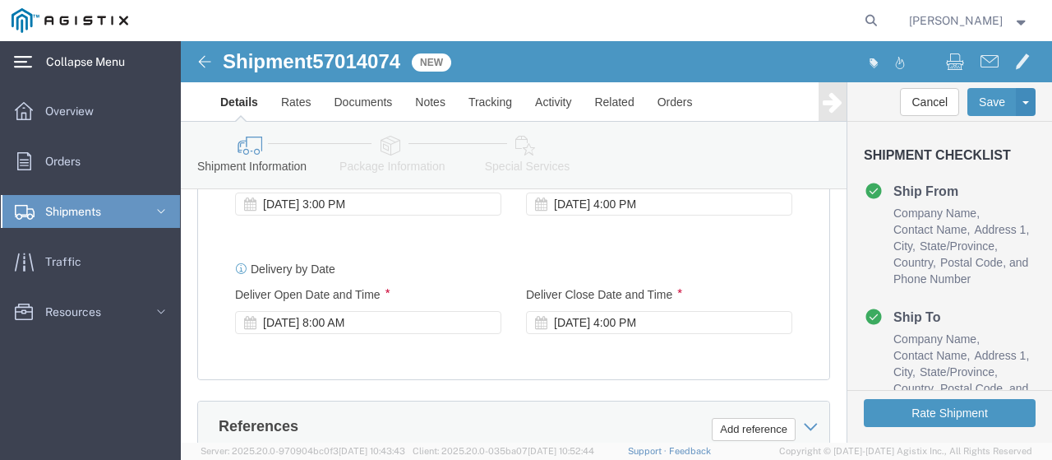
scroll to position [876, 0]
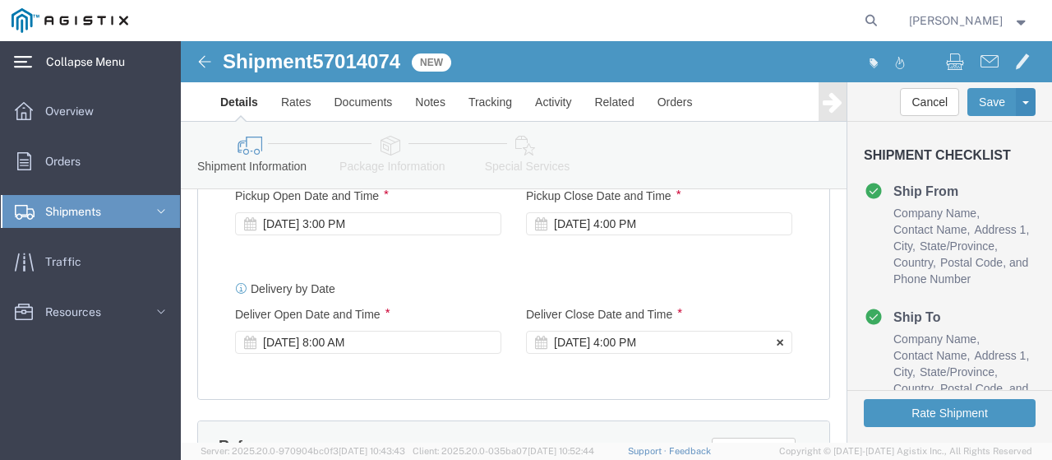
click div "[DATE] 4:00 PM"
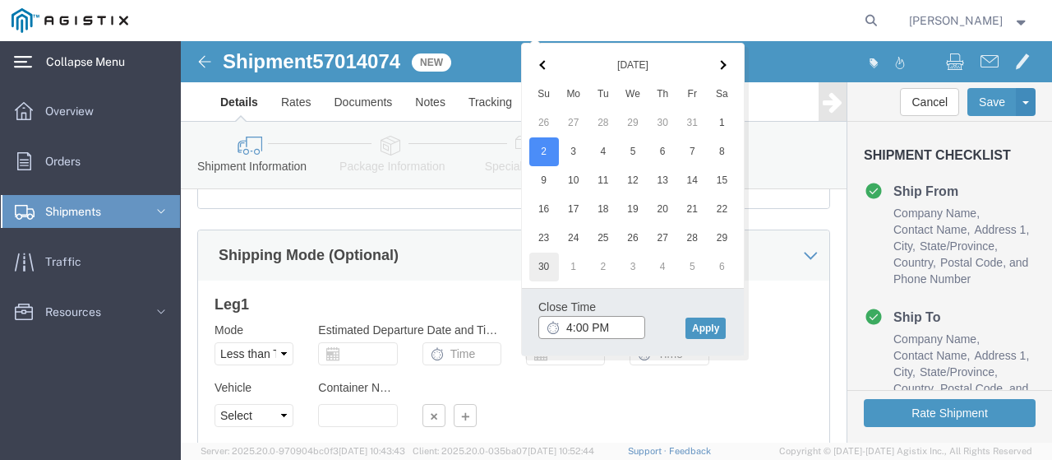
scroll to position [1041, 0]
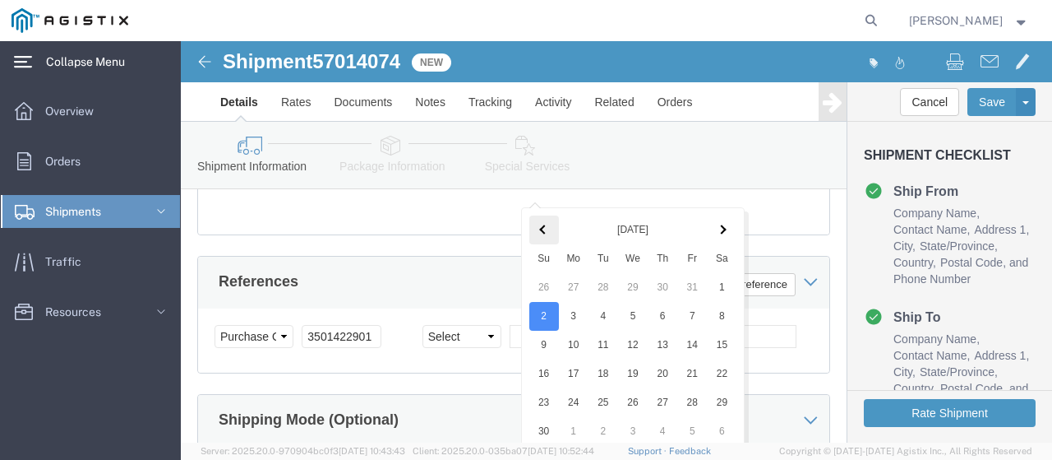
click span
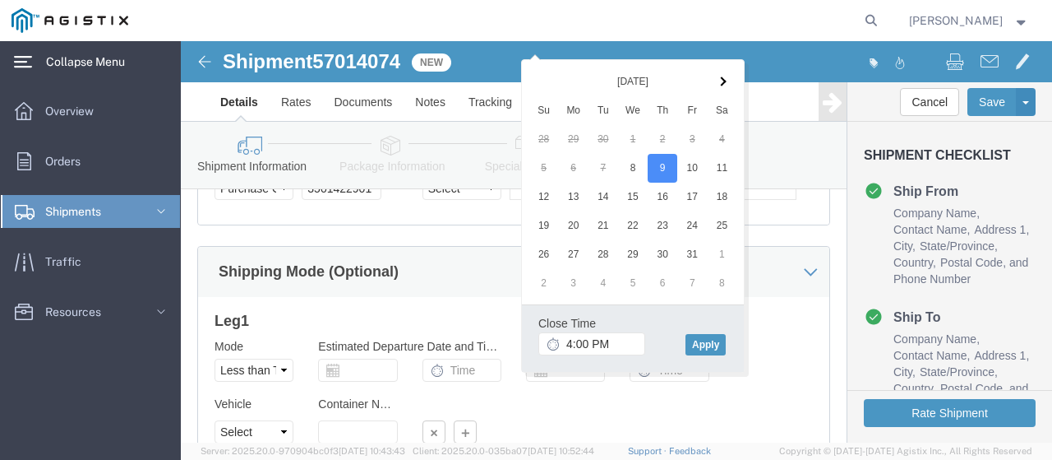
scroll to position [1205, 0]
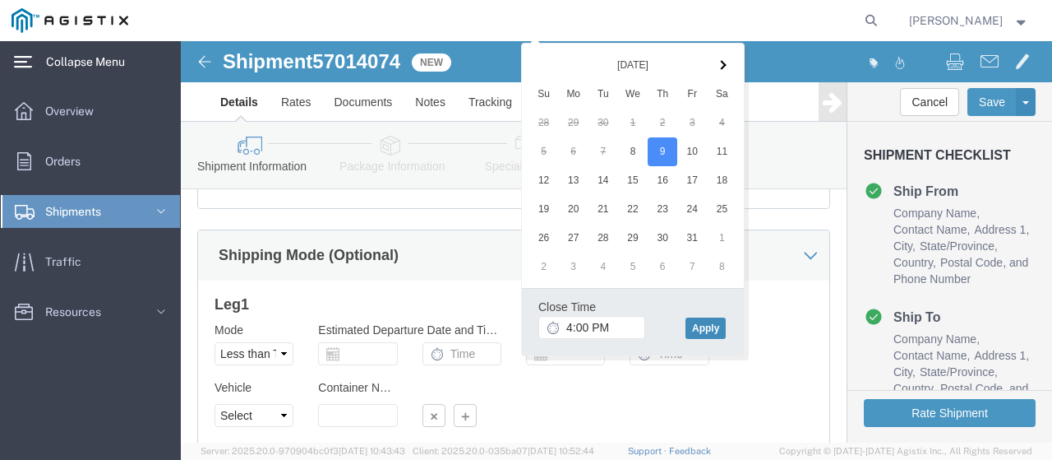
click button "Apply"
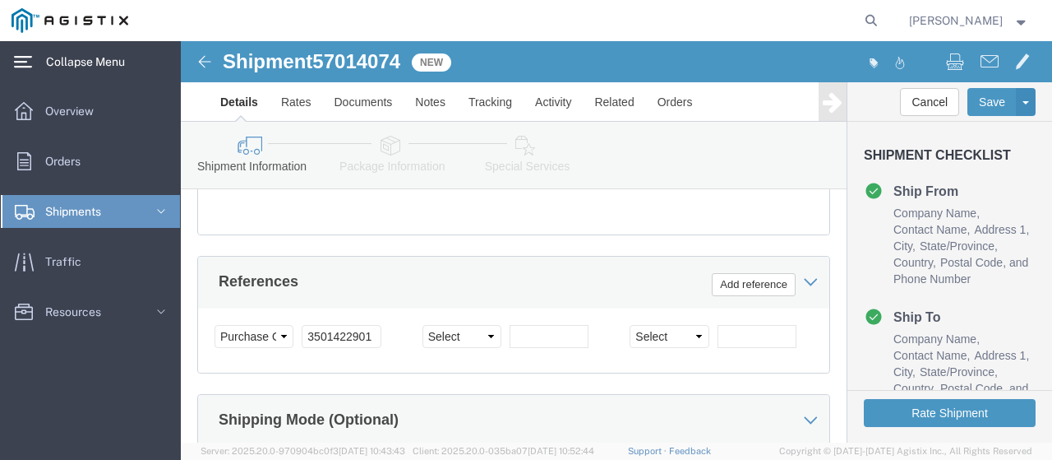
scroll to position [876, 0]
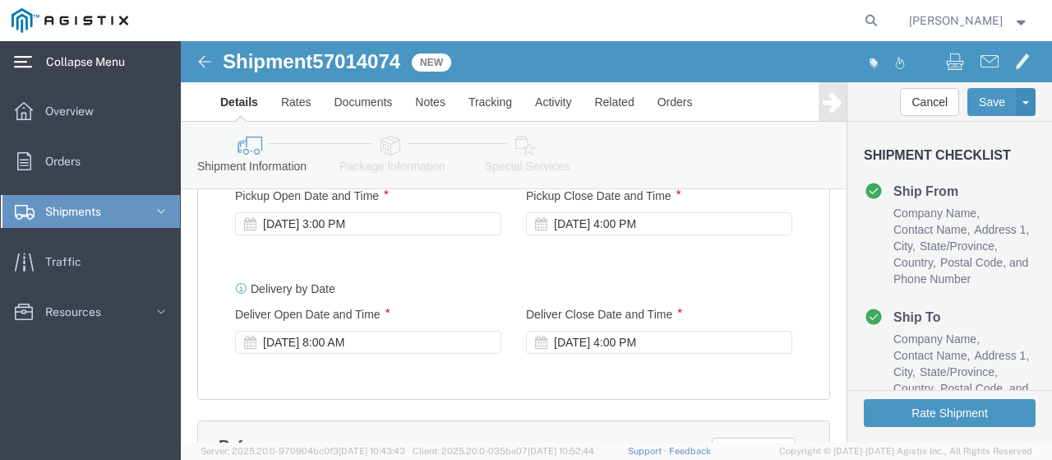
click div "[DATE] 4:00 PM"
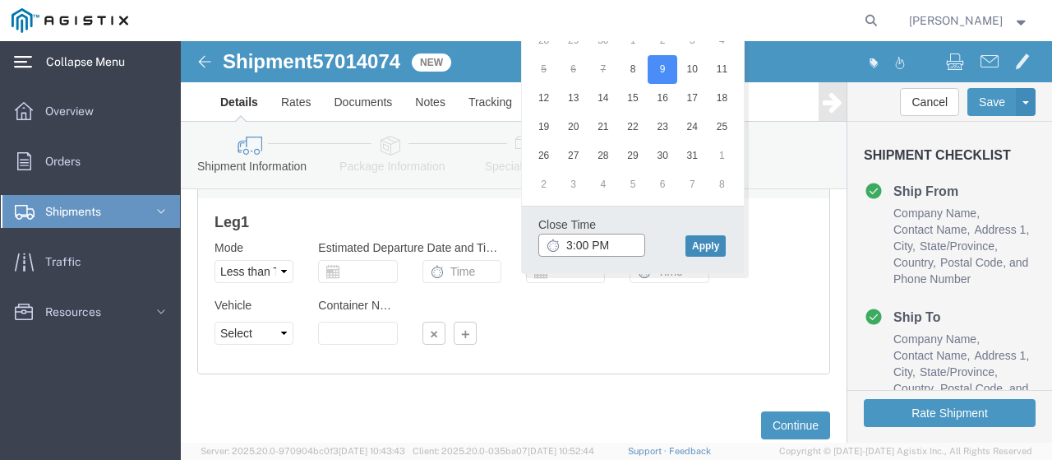
type input "3:00 PM"
click button "Apply"
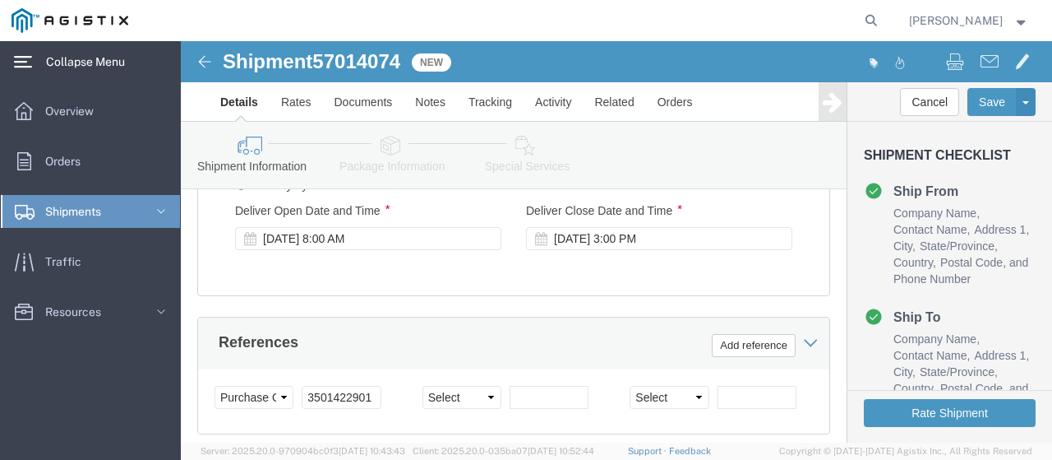
scroll to position [1018, 0]
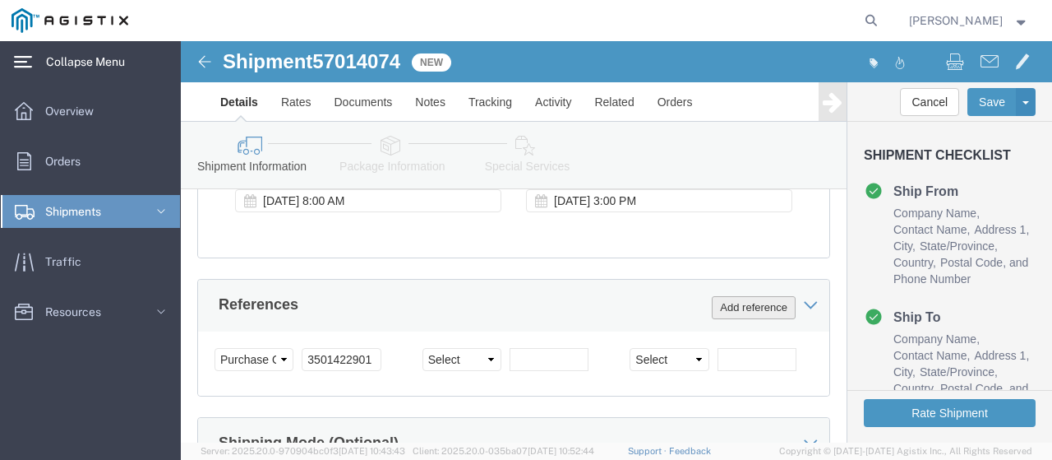
click button "Add reference"
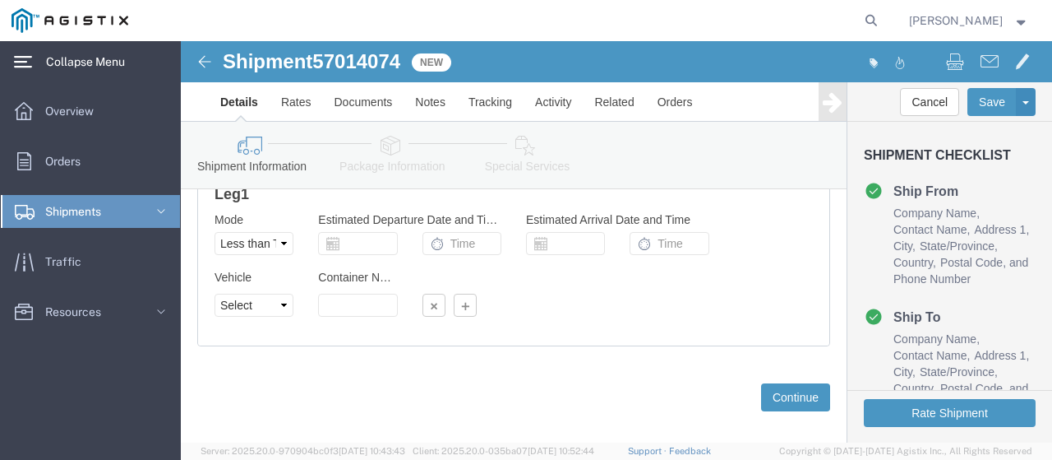
scroll to position [1347, 0]
click button "Continue"
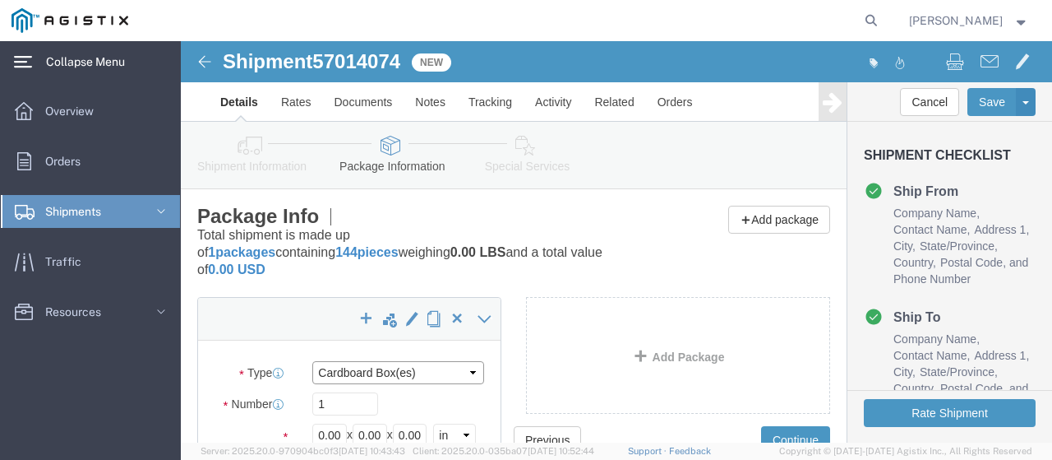
click select "Select Bulk Bundle(s) Cardboard Box(es) Carton(s) Crate(s) Drum(s) (Fiberboard)…"
select select "PSNS"
click select "Select Bulk Bundle(s) Cardboard Box(es) Carton(s) Crate(s) Drum(s) (Fiberboard)…"
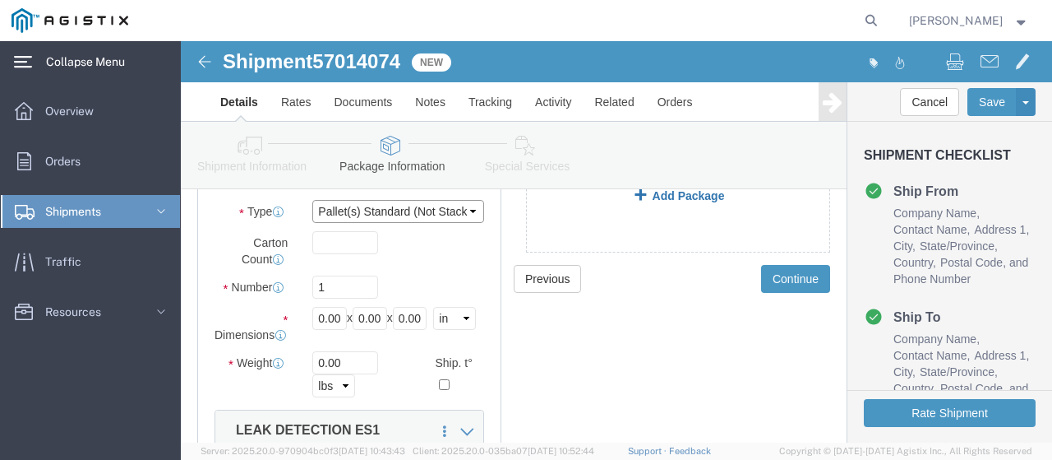
scroll to position [164, 0]
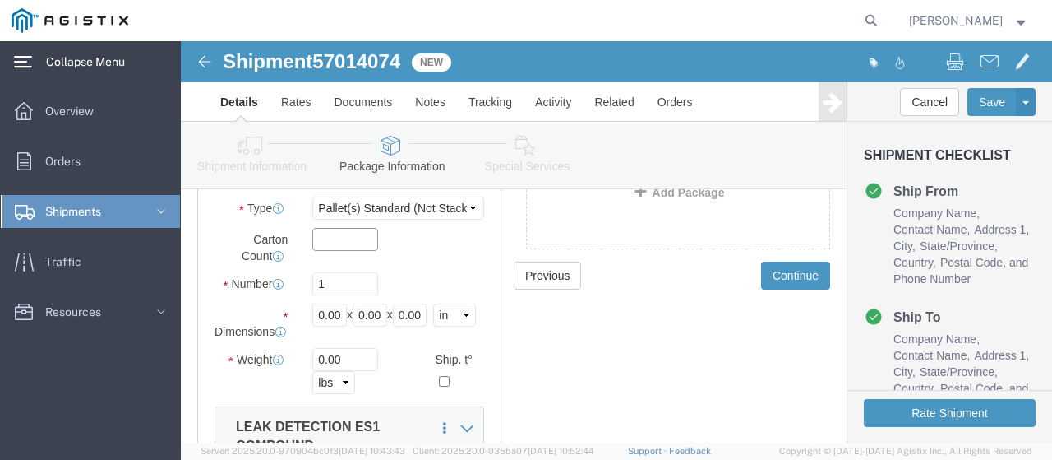
click input "text"
type input "144"
drag, startPoint x: 158, startPoint y: 225, endPoint x: 135, endPoint y: 221, distance: 23.4
click input "1"
type input "3"
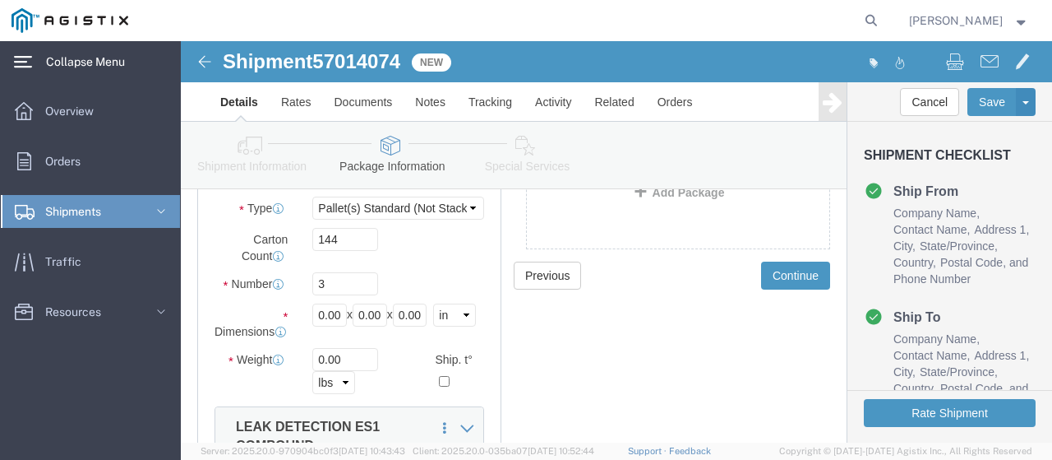
click div "Length 0.00 x Width 0.00 x Height 0.00 Select cm ft in"
click input "0.00"
type input "48.00"
click input "0.00"
type input "0"
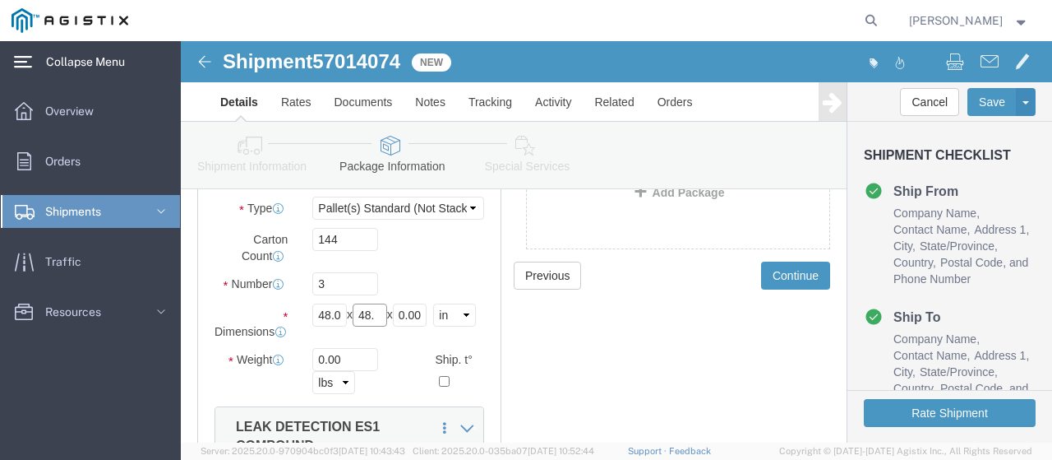
type input "48."
drag, startPoint x: 253, startPoint y: 257, endPoint x: 217, endPoint y: 262, distance: 36.5
click div "Length 48.00 x Width 48. x Height 0.00 Select cm ft in"
type input "48"
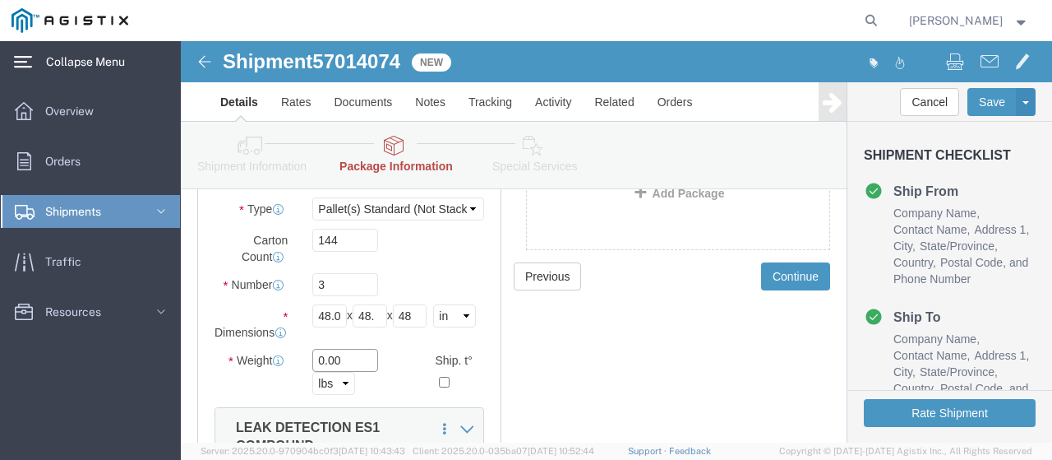
drag, startPoint x: 166, startPoint y: 310, endPoint x: 84, endPoint y: 325, distance: 83.5
click div "Weight 0.00 Select kgs lbs Ship. t°"
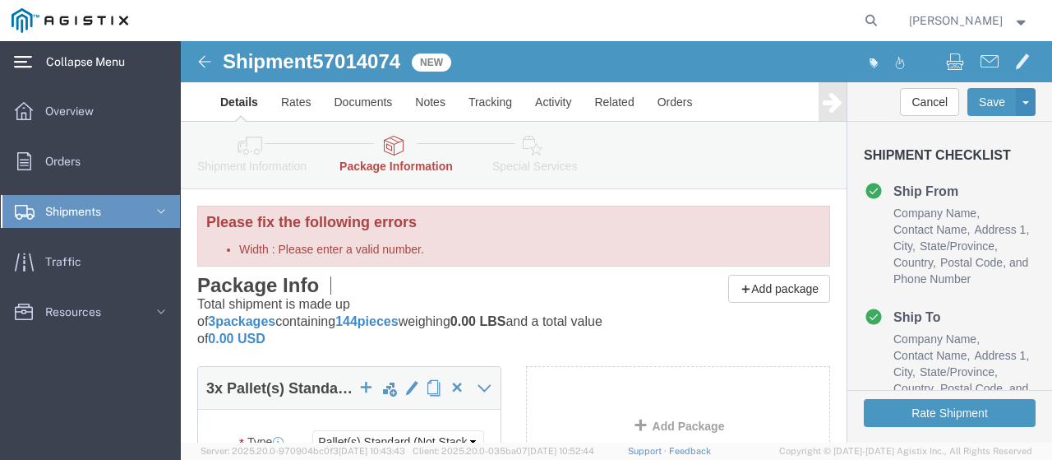
scroll to position [82, 0]
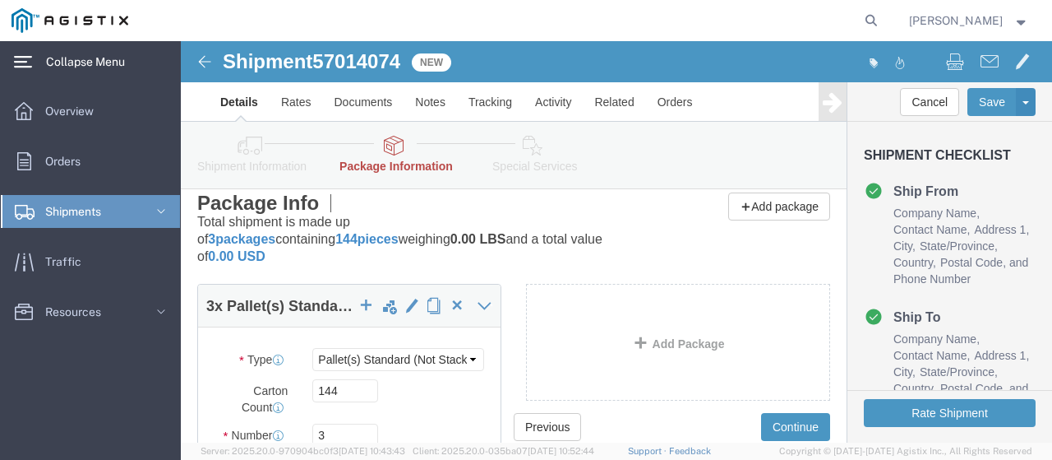
type input "5184"
drag, startPoint x: 176, startPoint y: 326, endPoint x: 90, endPoint y: 340, distance: 86.6
click div "Carton Count 144"
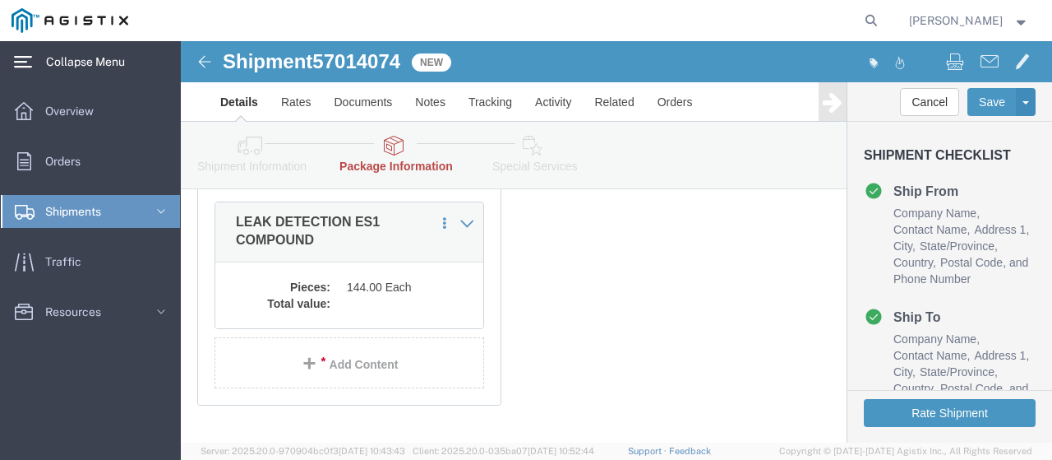
scroll to position [462, 0]
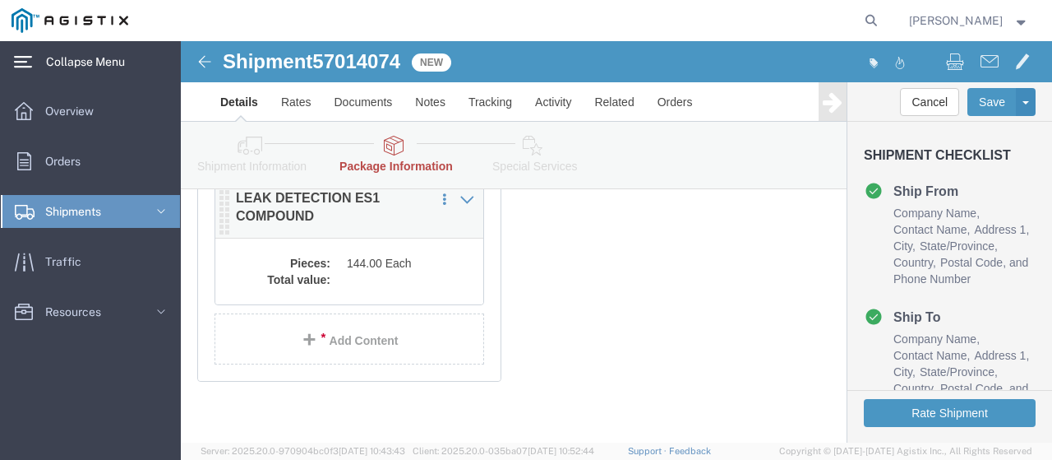
click dd "144.00 Each"
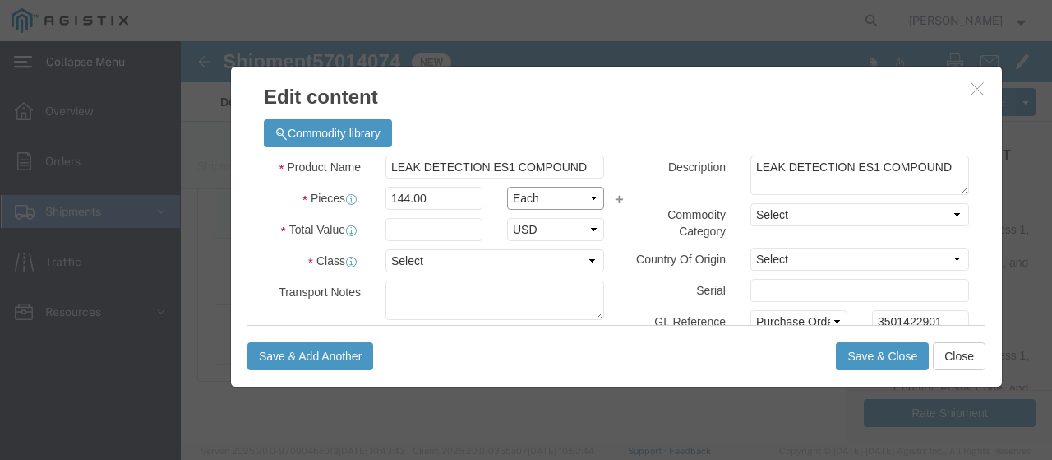
click select "Select Bag Barrels 100Board Feet Bottle Box Blister Pack Carats Can Capsule Car…"
select select "CRTN"
click select "Select Bag Barrels 100Board Feet Bottle Box Blister Pack Carats Can Capsule Car…"
click select "Select 50 55 60 65 70 85 92.5 100 125 175 250 300 400"
select select "55"
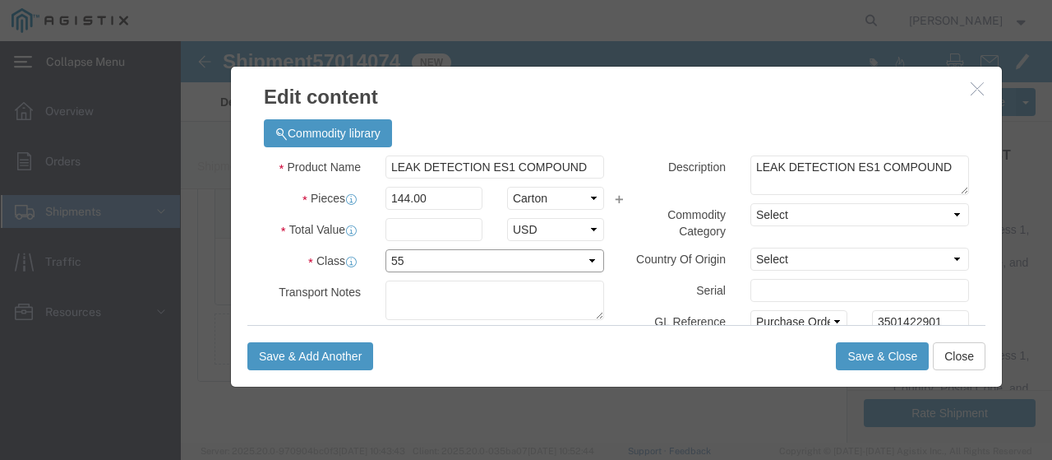
click select "Select 50 55 60 65 70 85 92.5 100 125 175 250 300 400"
click input "text"
type input "5040.00"
click textarea
click textarea "Pls send BOL to customerservice b/4 pick up"
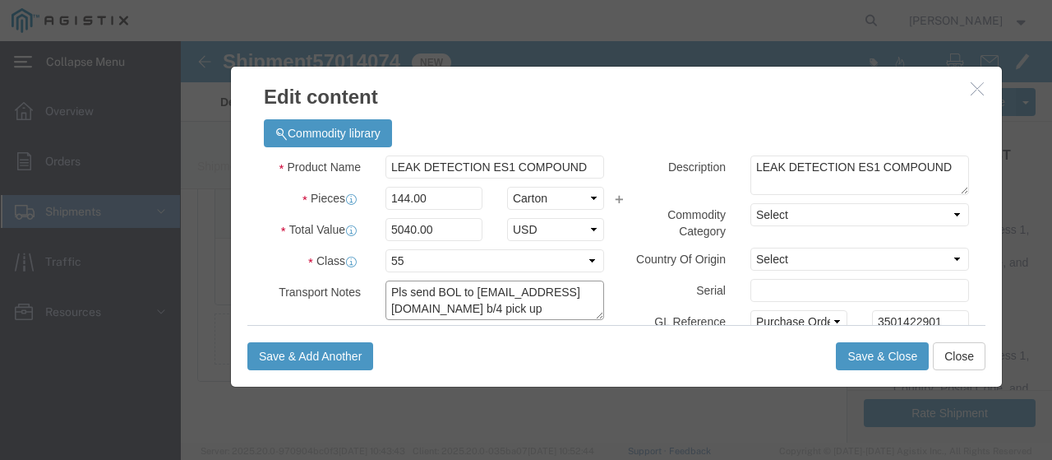
scroll to position [12, 0]
type textarea "Pls send BOL to [EMAIL_ADDRESS][DOMAIN_NAME] b/4 pick up"
click button "Save & Close"
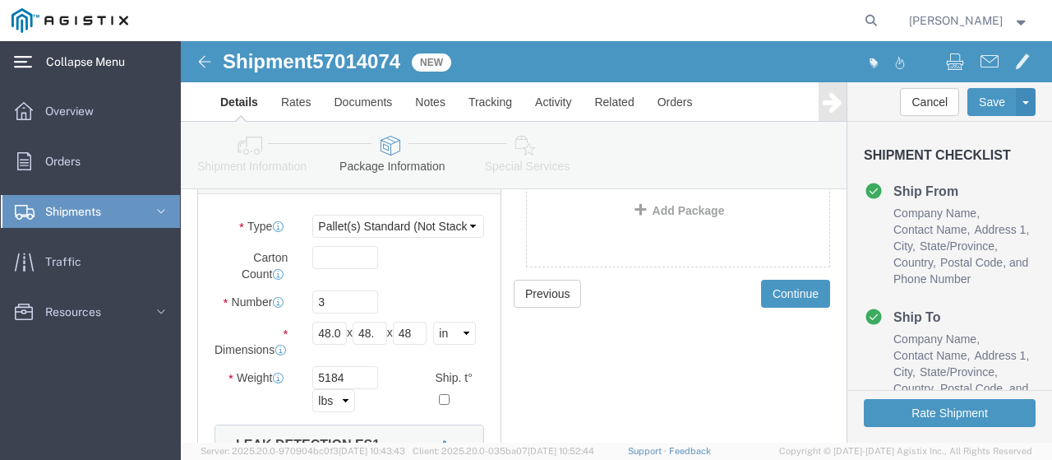
scroll to position [298, 0]
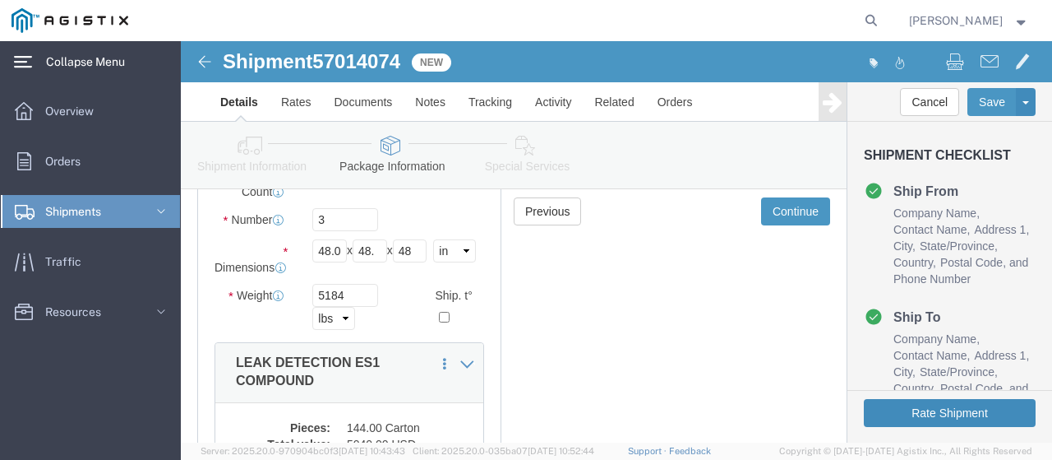
click button "Rate Shipment"
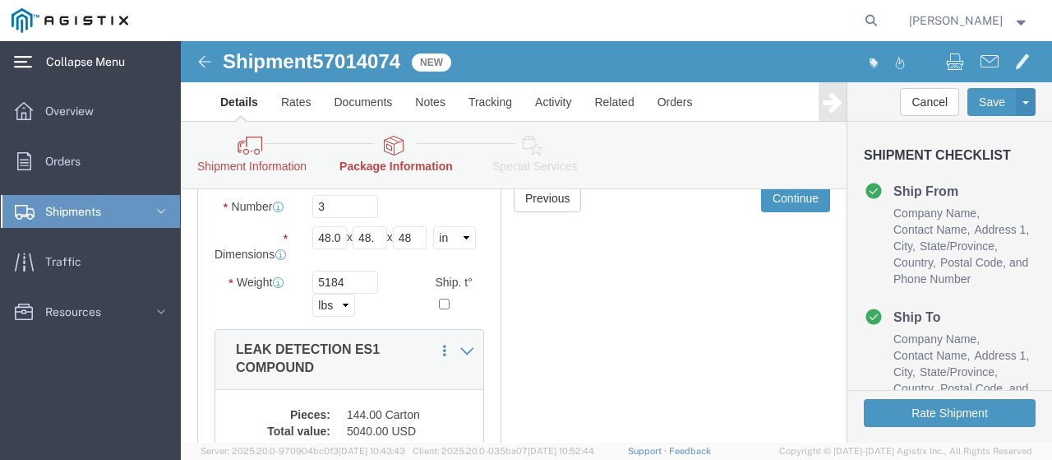
scroll to position [411, 0]
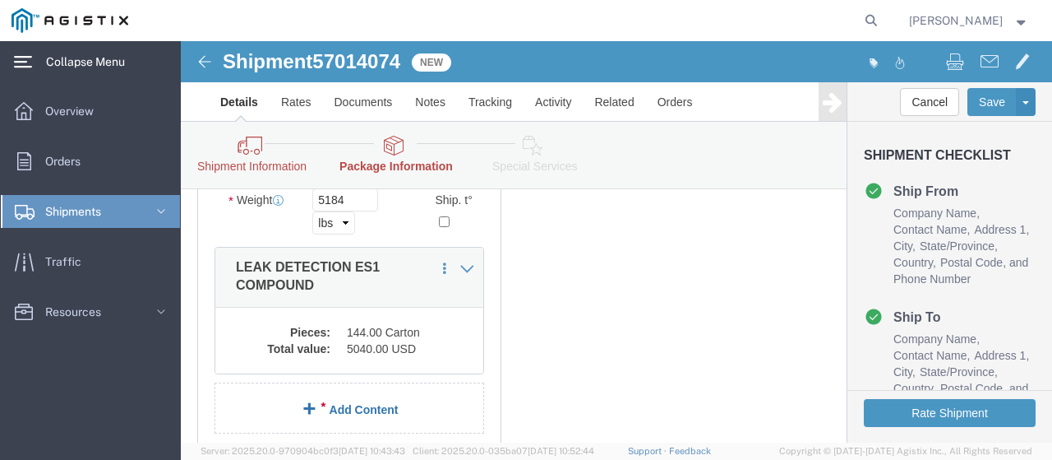
click link "Add Content"
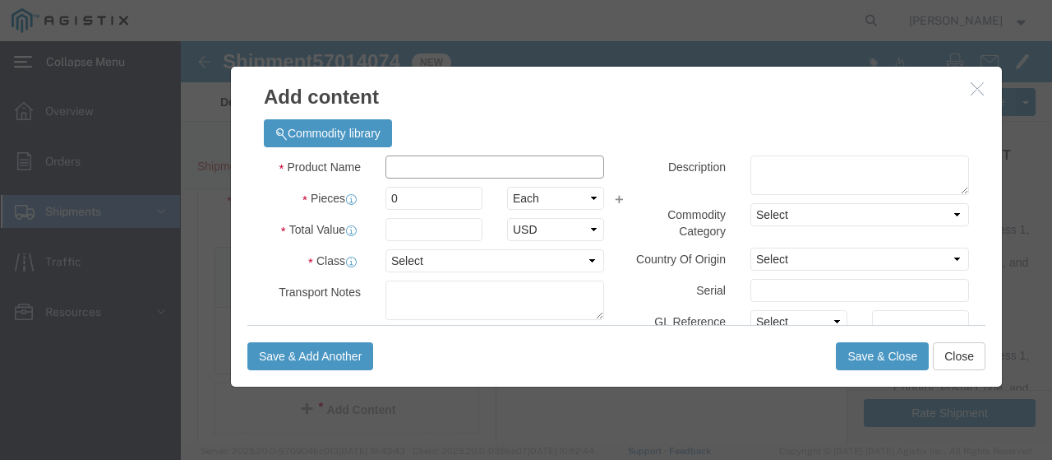
click input "text"
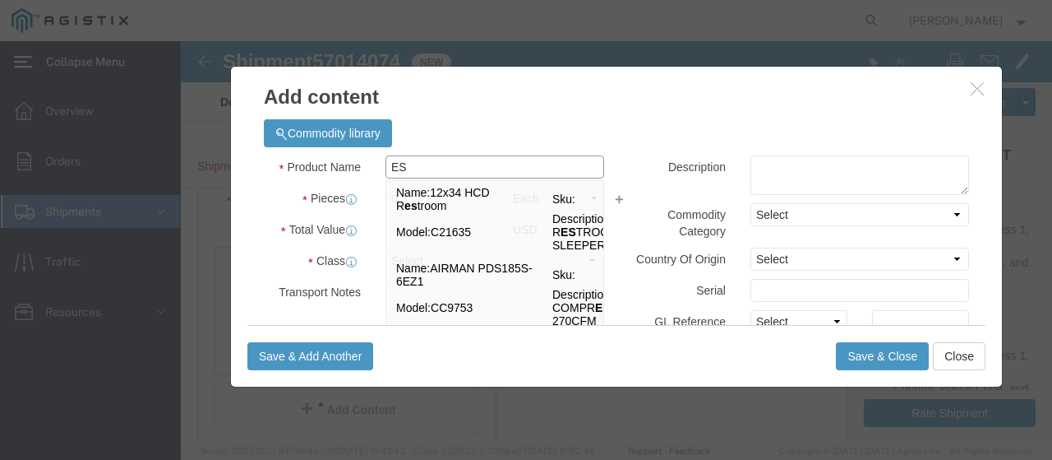
type input "E"
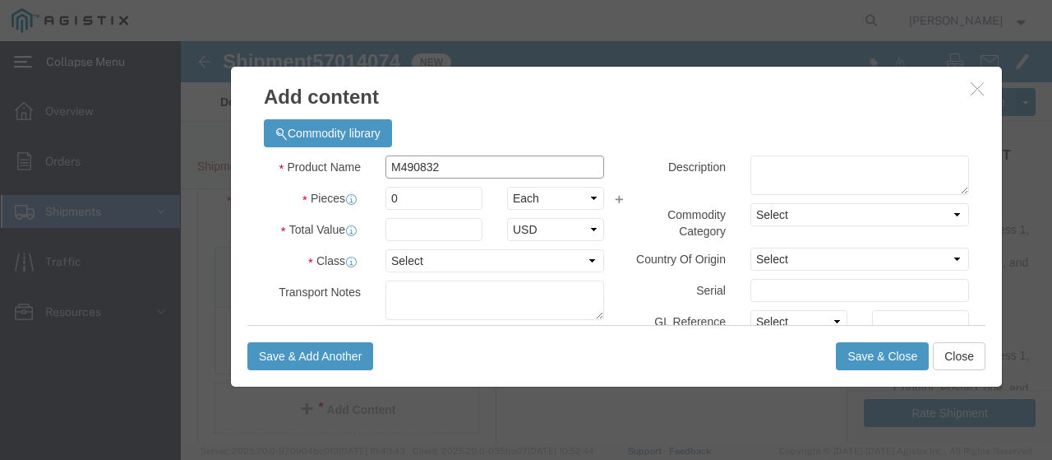
type input "M490832"
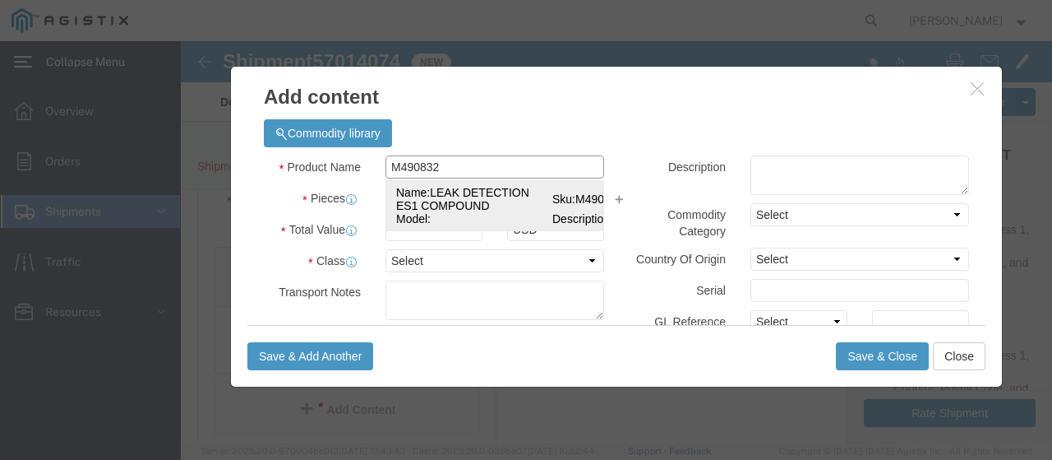
click td "Name: LEAK DETECTION ES1 COMPOUND"
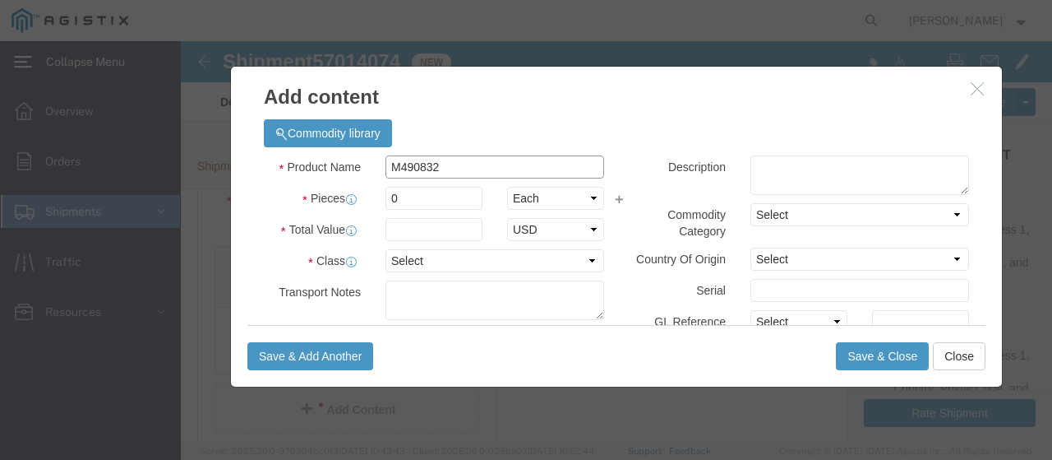
select select
select select "USD"
type input "LEAK DETECTION ES1 COMPOUND"
type input "M490832"
type input "LEAK DETECTION ES1 COMPOUND"
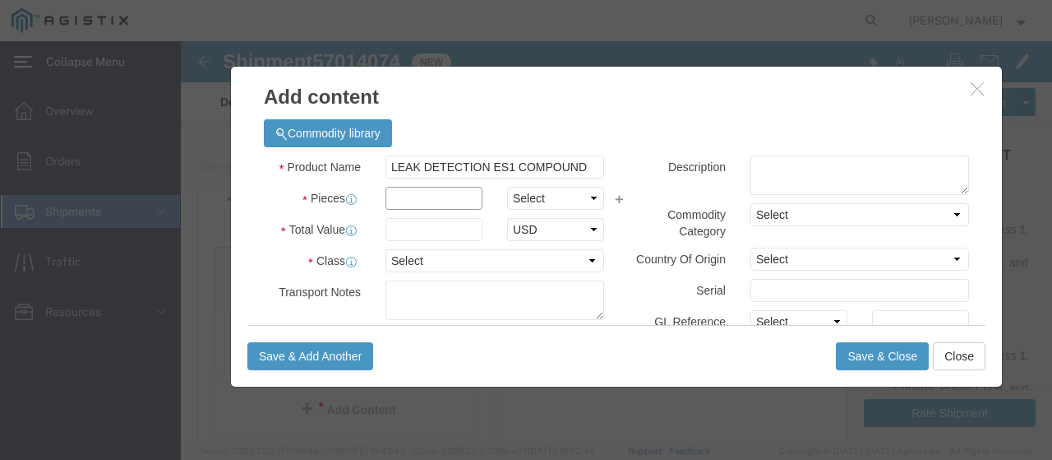
drag, startPoint x: 204, startPoint y: 159, endPoint x: 217, endPoint y: 159, distance: 13.2
click input "text"
type input "144"
click select "Select Bag Barrels 100Board Feet Bottle Box Blister Pack Carats Can Capsule Car…"
select select "CASE"
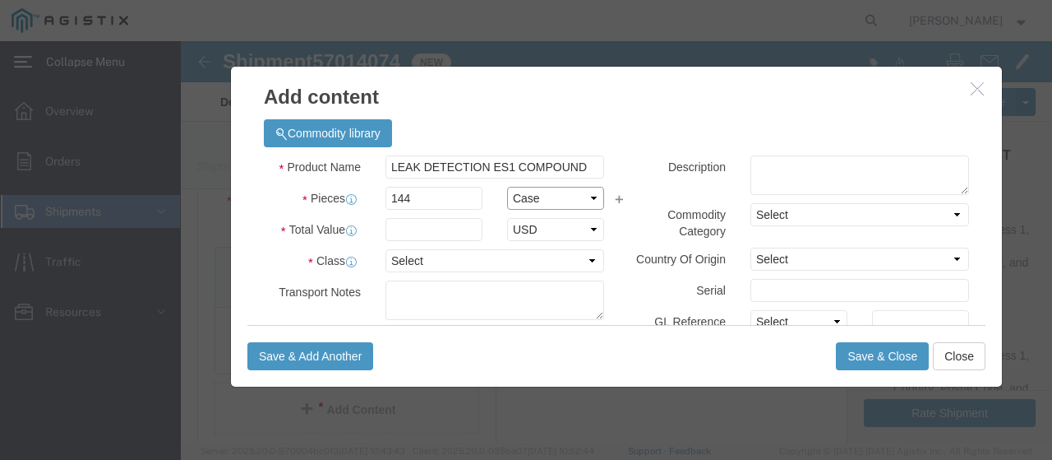
click select "Select Bag Barrels 100Board Feet Bottle Box Blister Pack Carats Can Capsule Car…"
click input "text"
type input "5040.00"
click select "Select 50 55 60 65 70 85 92.5 100 125 175 250 300 400"
select select "55"
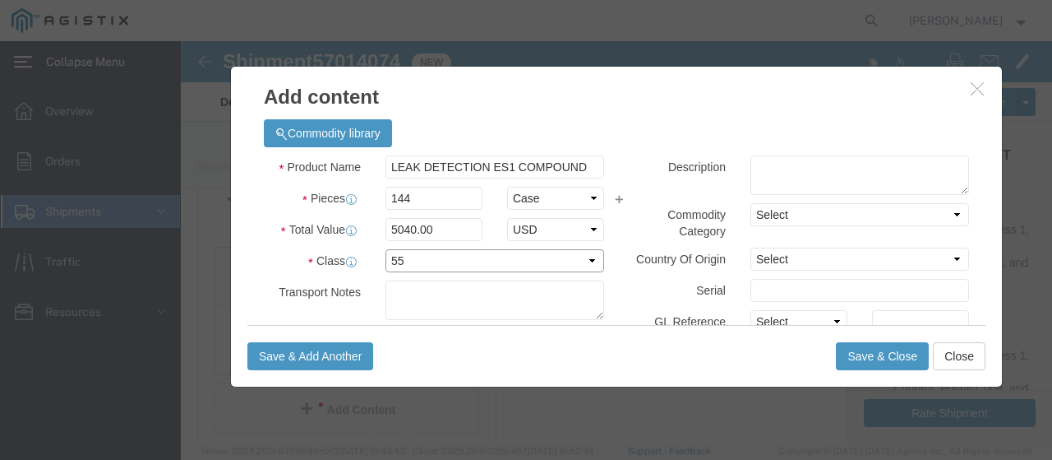
click select "Select 50 55 60 65 70 85 92.5 100 125 175 250 300 400"
click button "Save & Close"
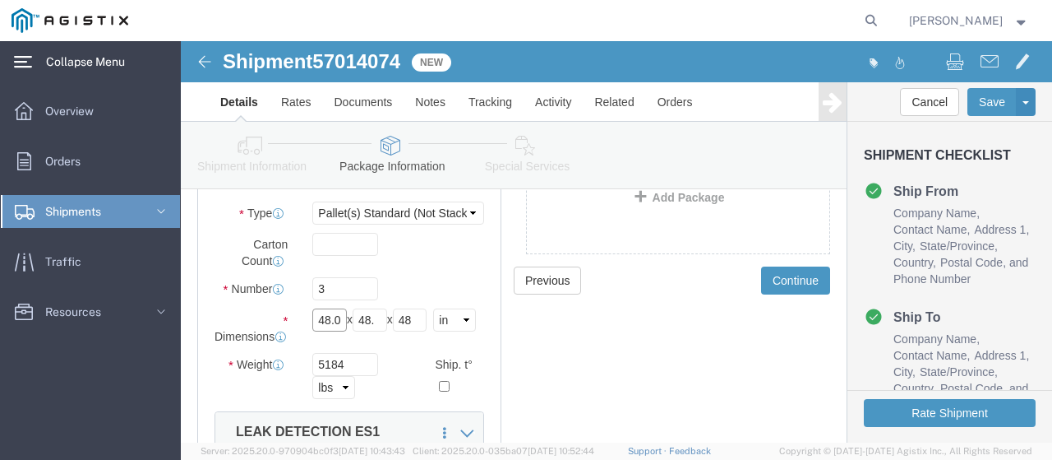
scroll to position [0, 6]
drag, startPoint x: 131, startPoint y: 263, endPoint x: 180, endPoint y: 259, distance: 49.5
click div "Length 48.00 x Width 48. x Height 48 Select cm ft in"
type input "48"
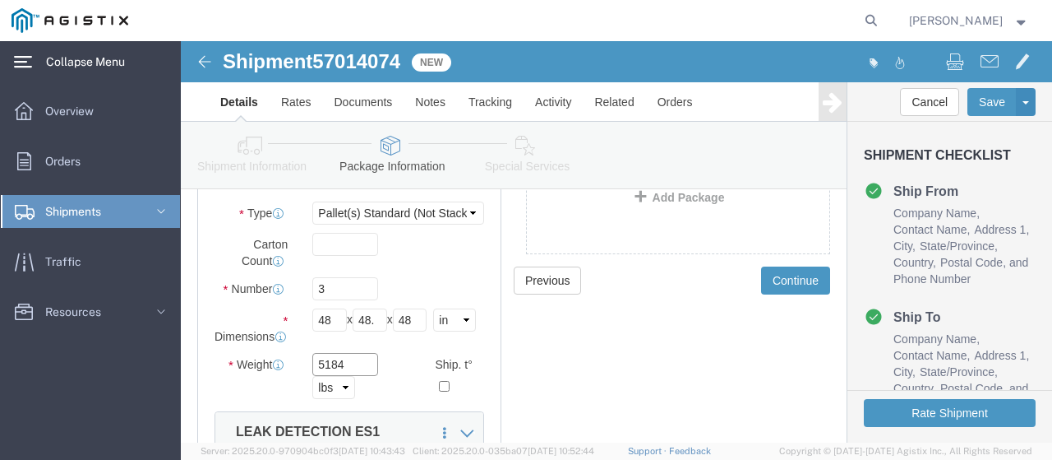
click input "5184"
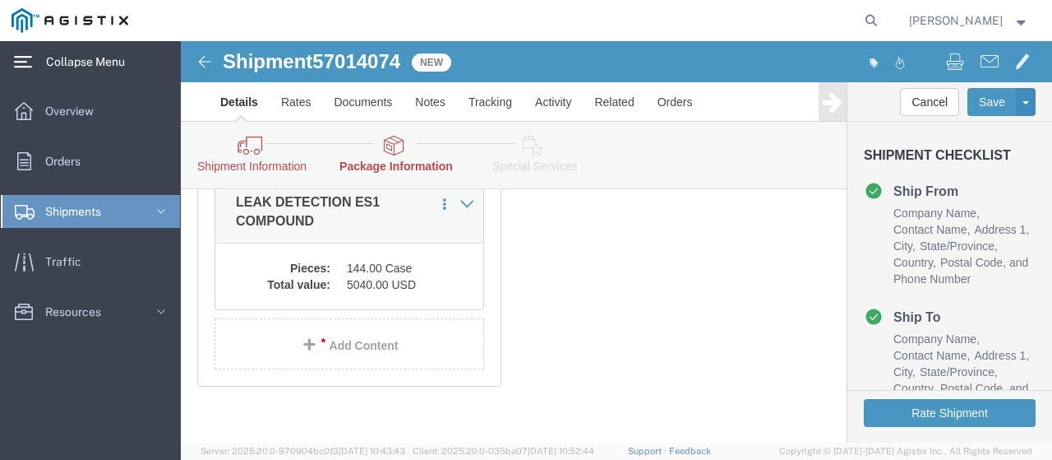
scroll to position [615, 0]
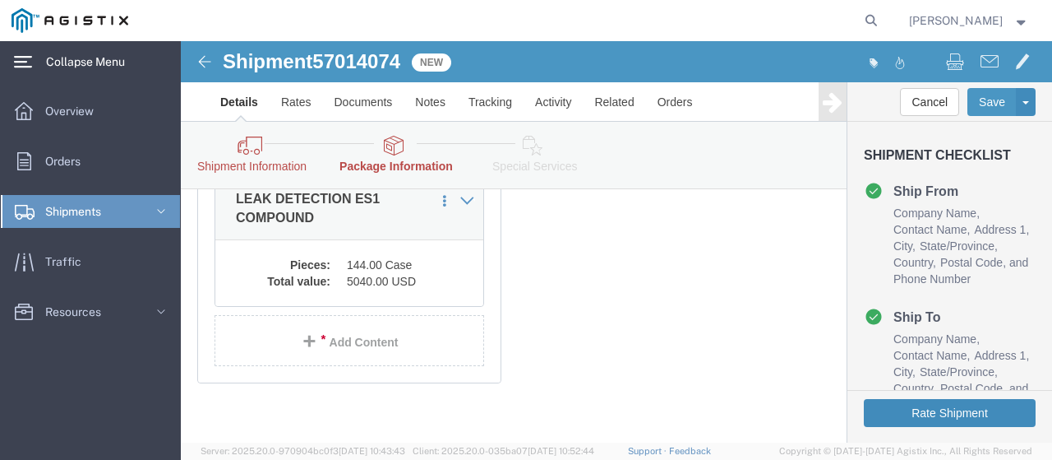
click button "Rate Shipment"
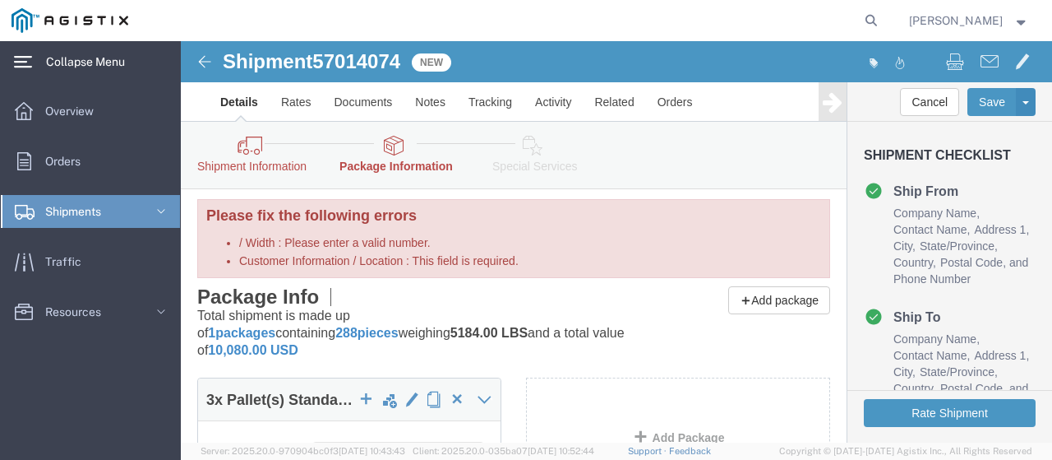
scroll to position [0, 0]
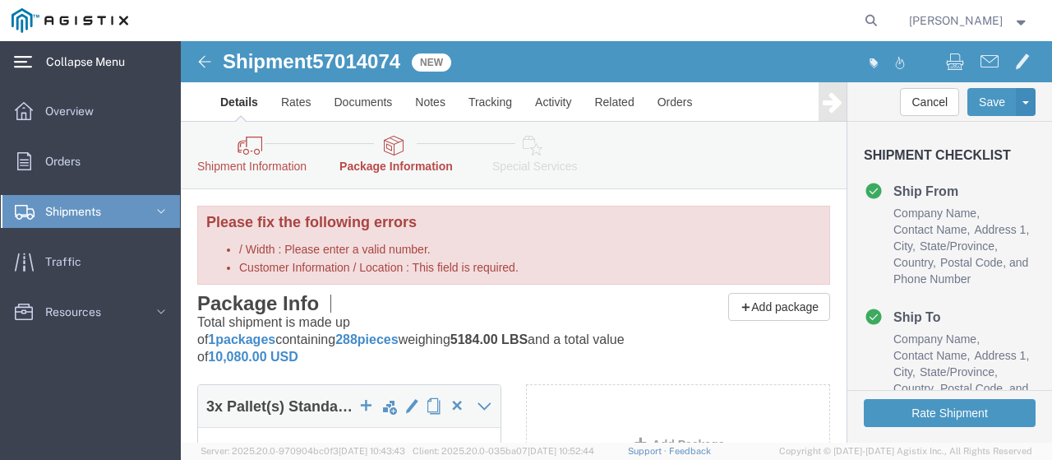
click b "1 packages"
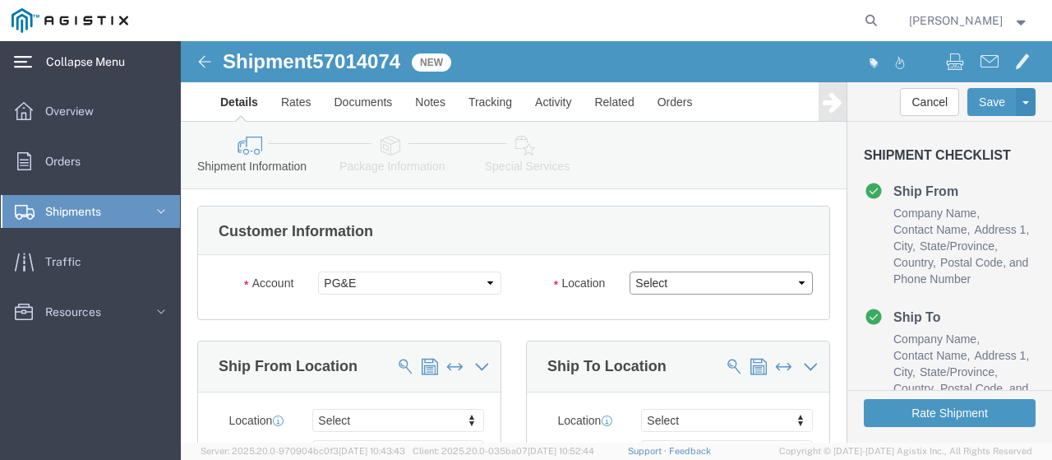
click select "Select All Others [GEOGRAPHIC_DATA] [GEOGRAPHIC_DATA] [GEOGRAPHIC_DATA] [GEOGRA…"
select select "19996"
click select "Select All Others [GEOGRAPHIC_DATA] [GEOGRAPHIC_DATA] [GEOGRAPHIC_DATA] [GEOGRA…"
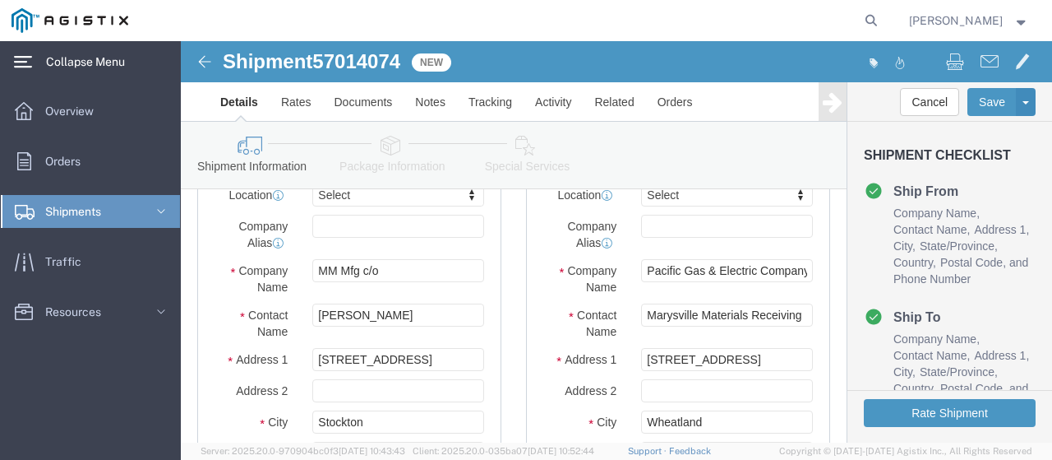
scroll to position [247, 0]
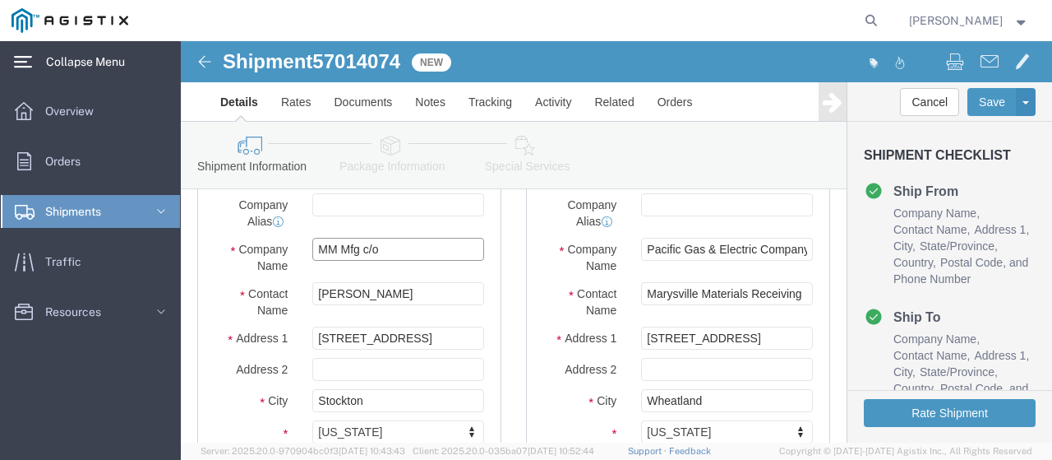
click input "MM Mfg c/o"
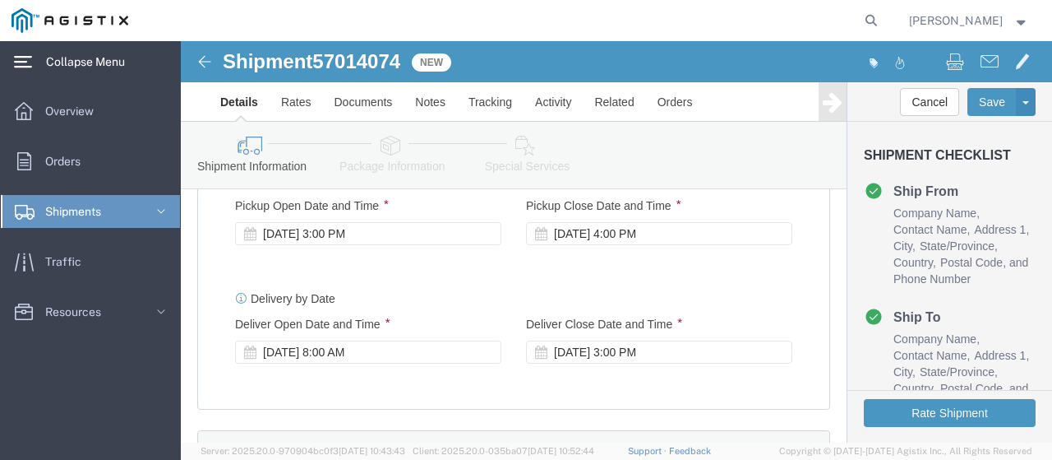
scroll to position [904, 0]
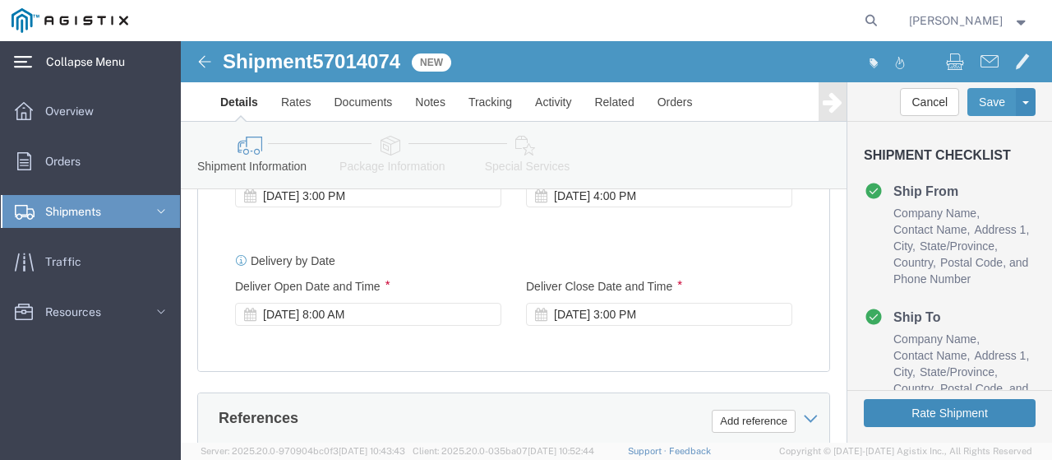
type input "MM Mfg c/o Value Products Inc"
click button "Rate Shipment"
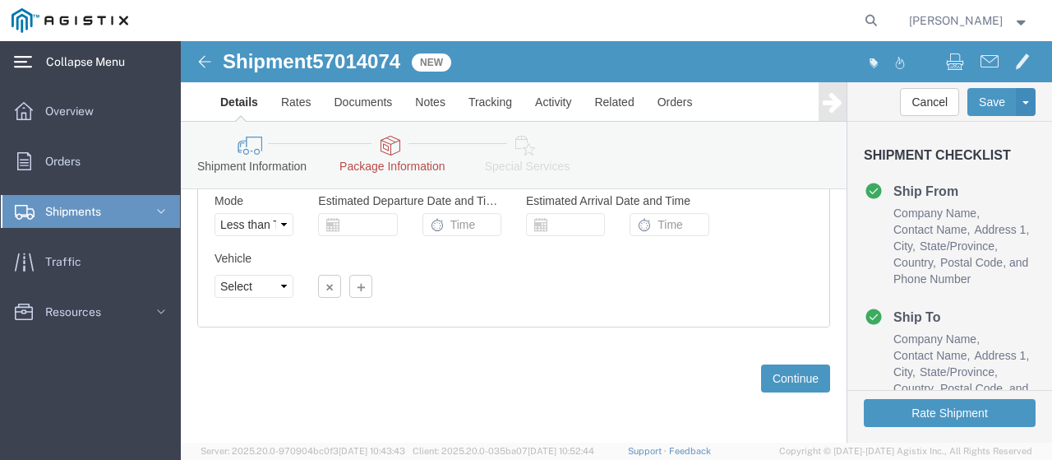
scroll to position [1347, 0]
click button "Continue"
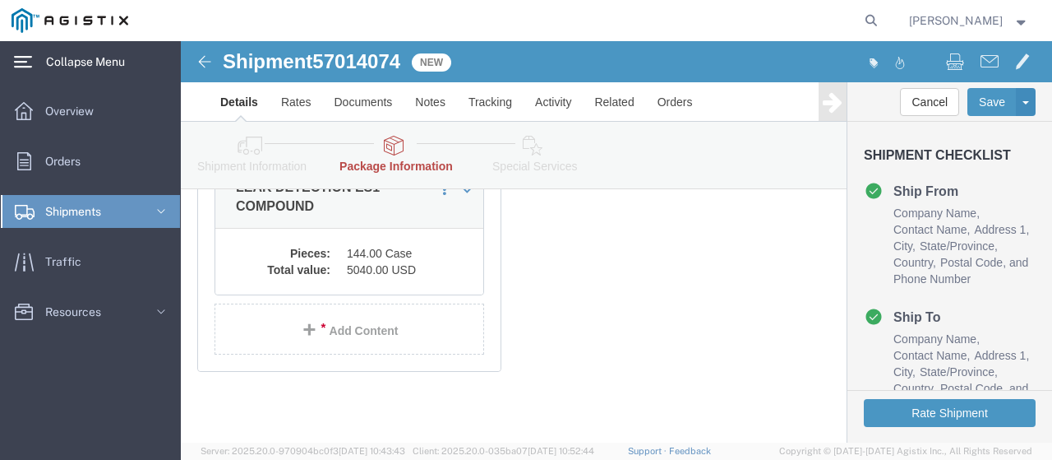
scroll to position [0, 0]
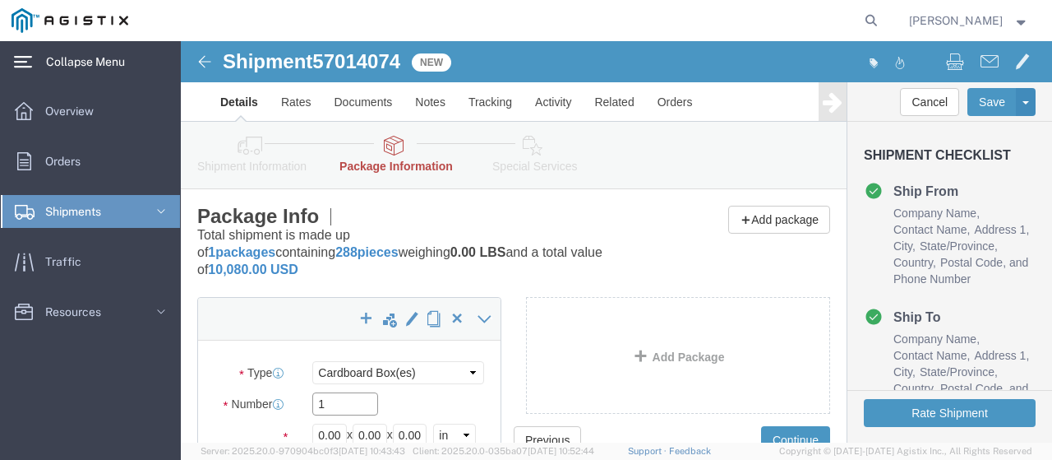
drag, startPoint x: 148, startPoint y: 344, endPoint x: 122, endPoint y: 348, distance: 26.5
click div "1"
type input "3"
click select "Select Bulk Bundle(s) Cardboard Box(es) Carton(s) Crate(s) Drum(s) (Fiberboard)…"
select select "PSNS"
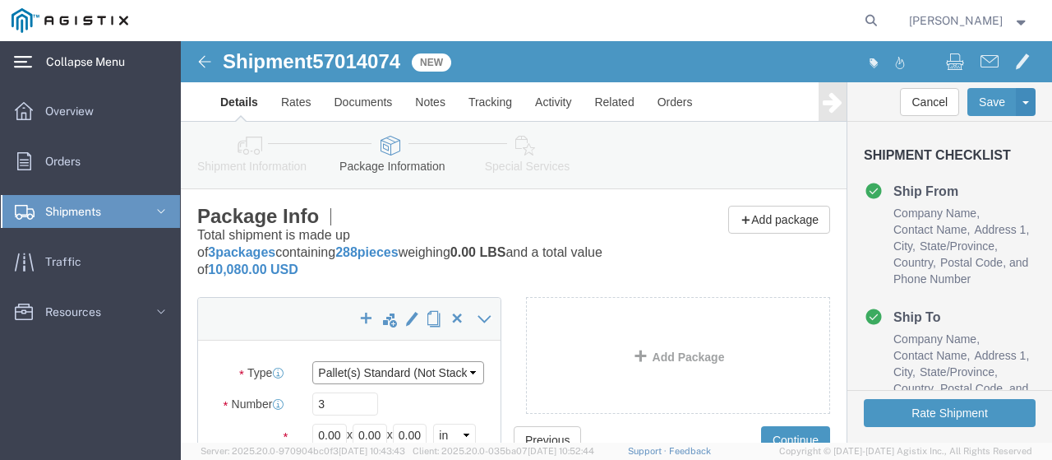
click select "Select Bulk Bundle(s) Cardboard Box(es) Carton(s) Crate(s) Drum(s) (Fiberboard)…"
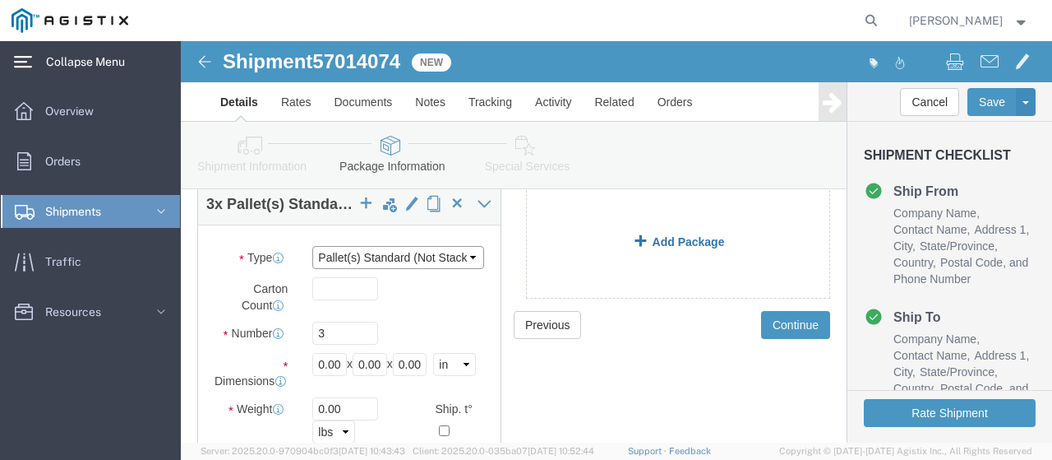
scroll to position [164, 0]
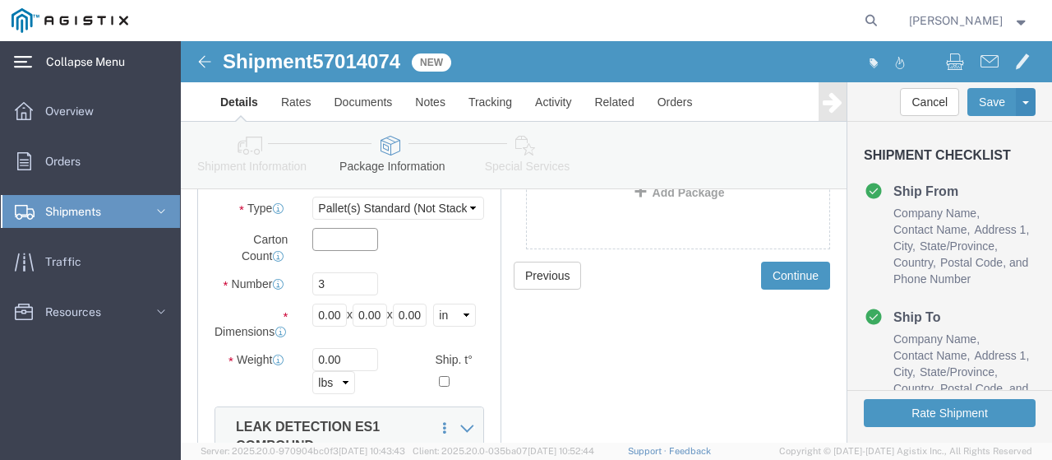
click input "text"
type input "144"
click div "3"
click input "0.00"
drag, startPoint x: 133, startPoint y: 256, endPoint x: 179, endPoint y: 251, distance: 46.3
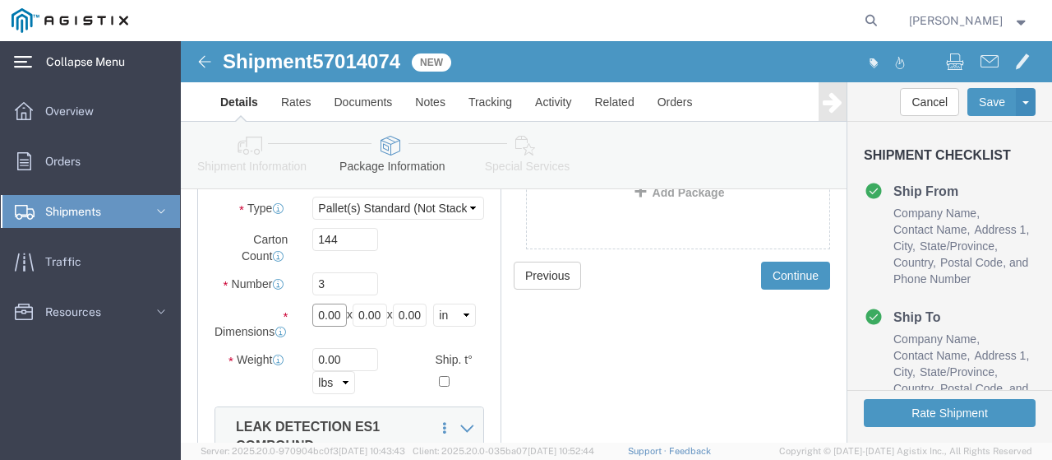
click div "Length 0.00 x Width 0.00 x Height 0.00 Select cm ft in"
type input "48"
drag, startPoint x: 179, startPoint y: 255, endPoint x: 275, endPoint y: 247, distance: 96.5
click div "Length 48 x Width 0.00 x Height 0.00 Select cm ft in"
type input "48"
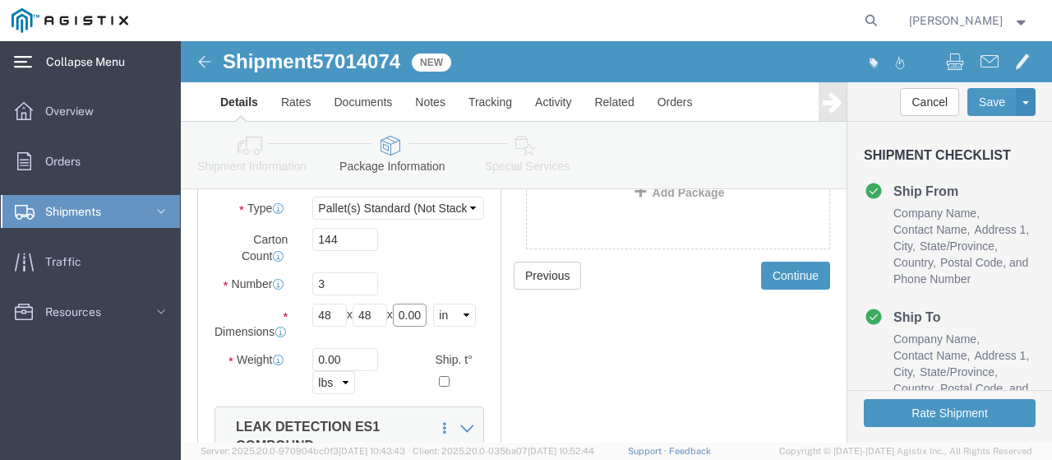
click input "0.00"
drag, startPoint x: 228, startPoint y: 257, endPoint x: 333, endPoint y: 247, distance: 105.7
click div "Length 48 x Width 48 x Height 0.00 Select cm ft in"
type input "48"
drag, startPoint x: 178, startPoint y: 308, endPoint x: 118, endPoint y: 320, distance: 61.1
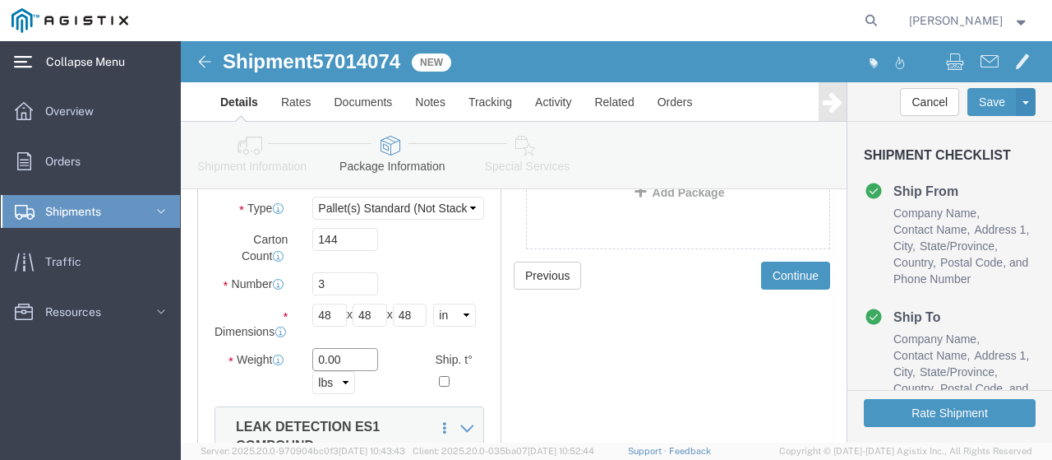
click div "0.00 Select kgs lbs"
type input "5220"
click button "Rate Shipment"
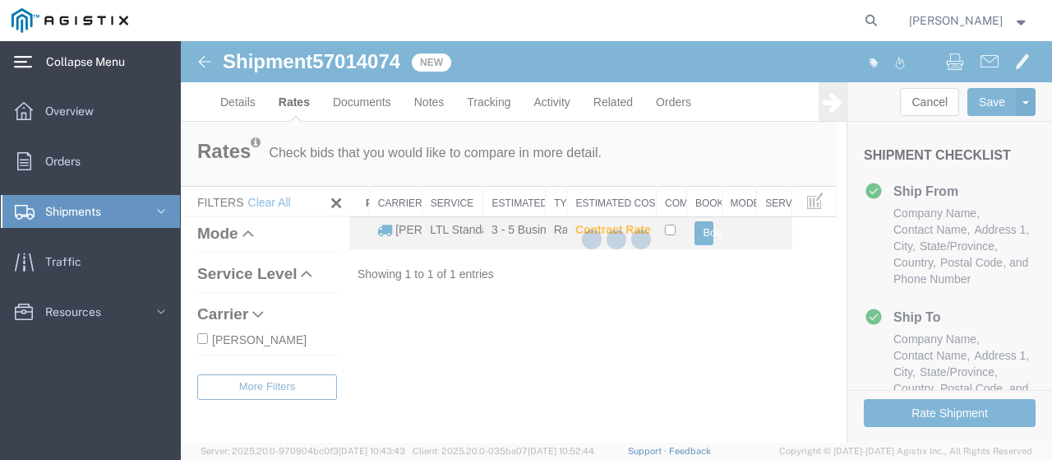
scroll to position [0, 0]
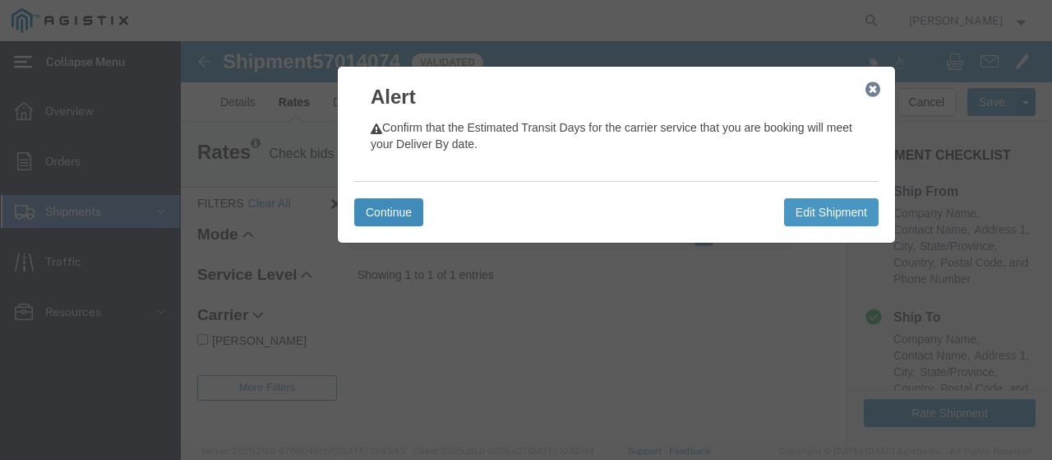
click at [393, 214] on button "Continue" at bounding box center [388, 212] width 69 height 28
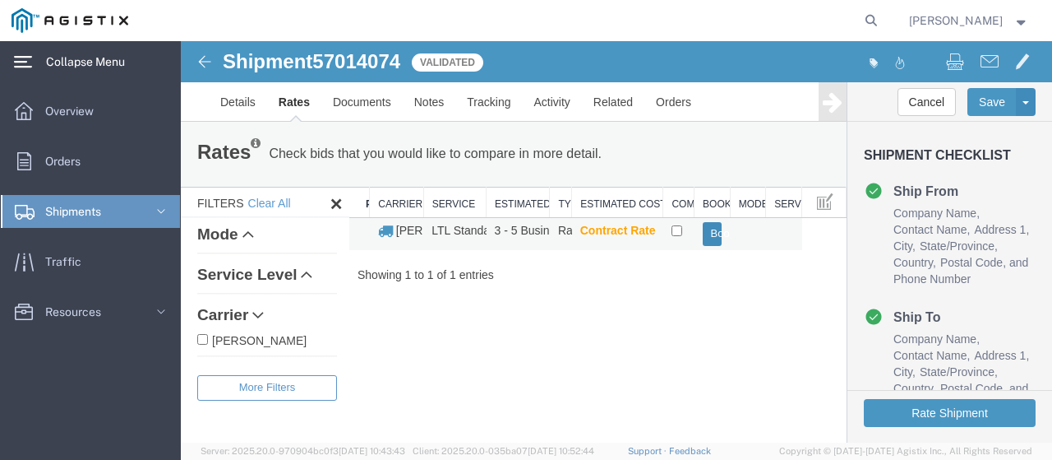
click at [707, 229] on button "Book" at bounding box center [713, 234] width 20 height 24
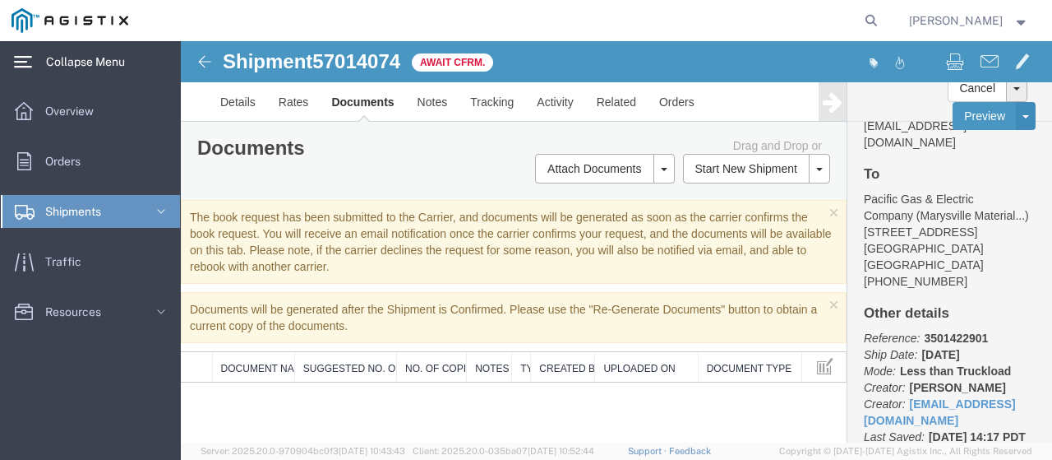
scroll to position [383, 0]
